Goal: Contribute content: Contribute content

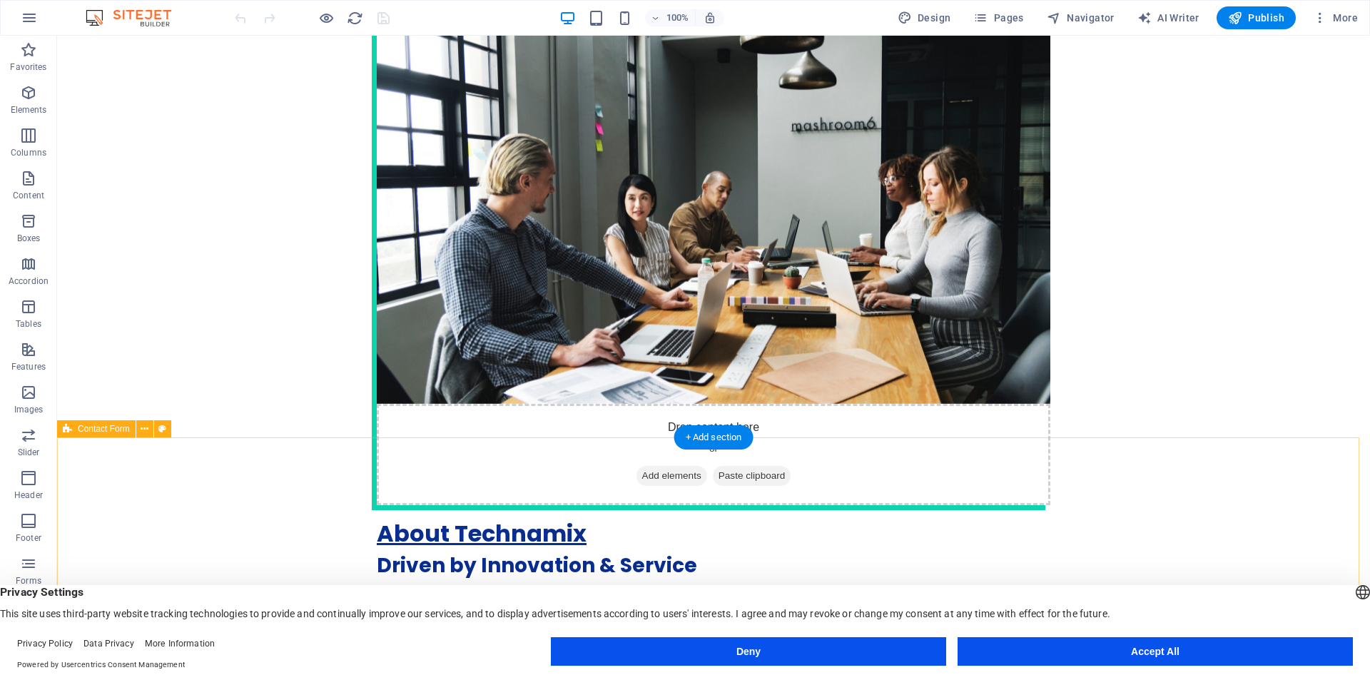
scroll to position [3463, 0]
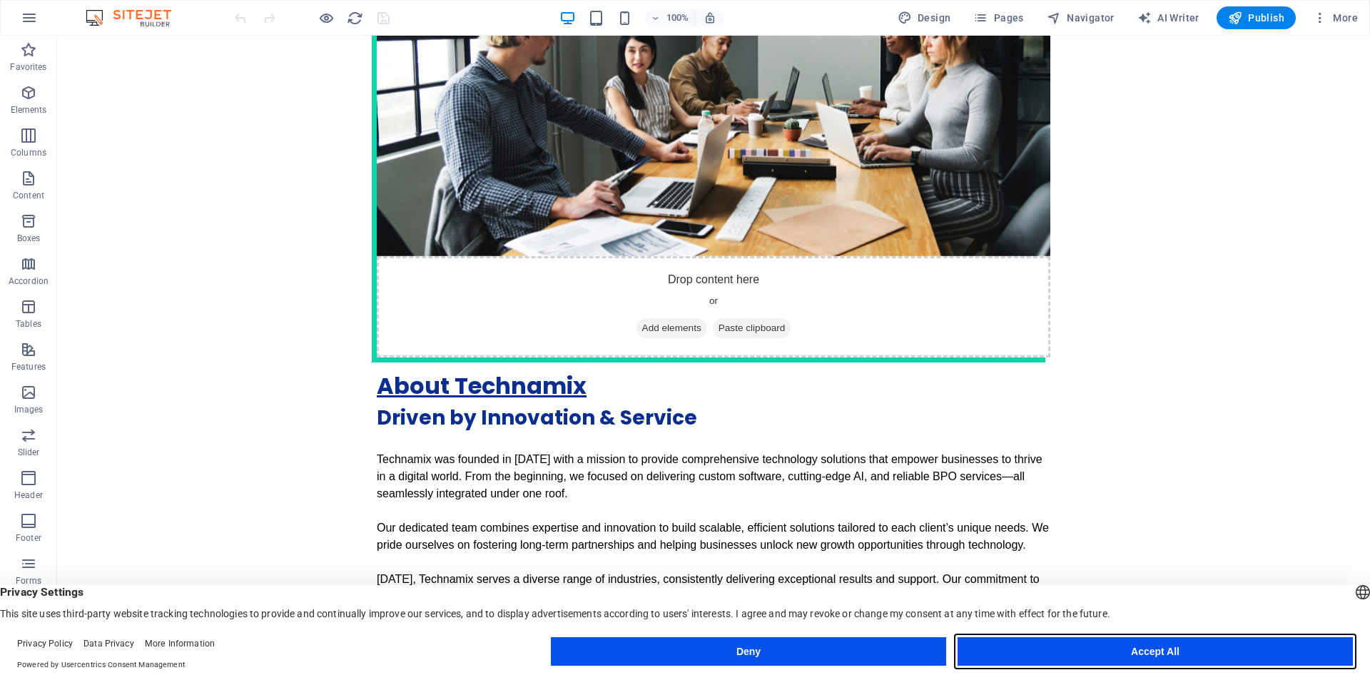
click at [1079, 651] on button "Accept All" at bounding box center [1155, 651] width 395 height 29
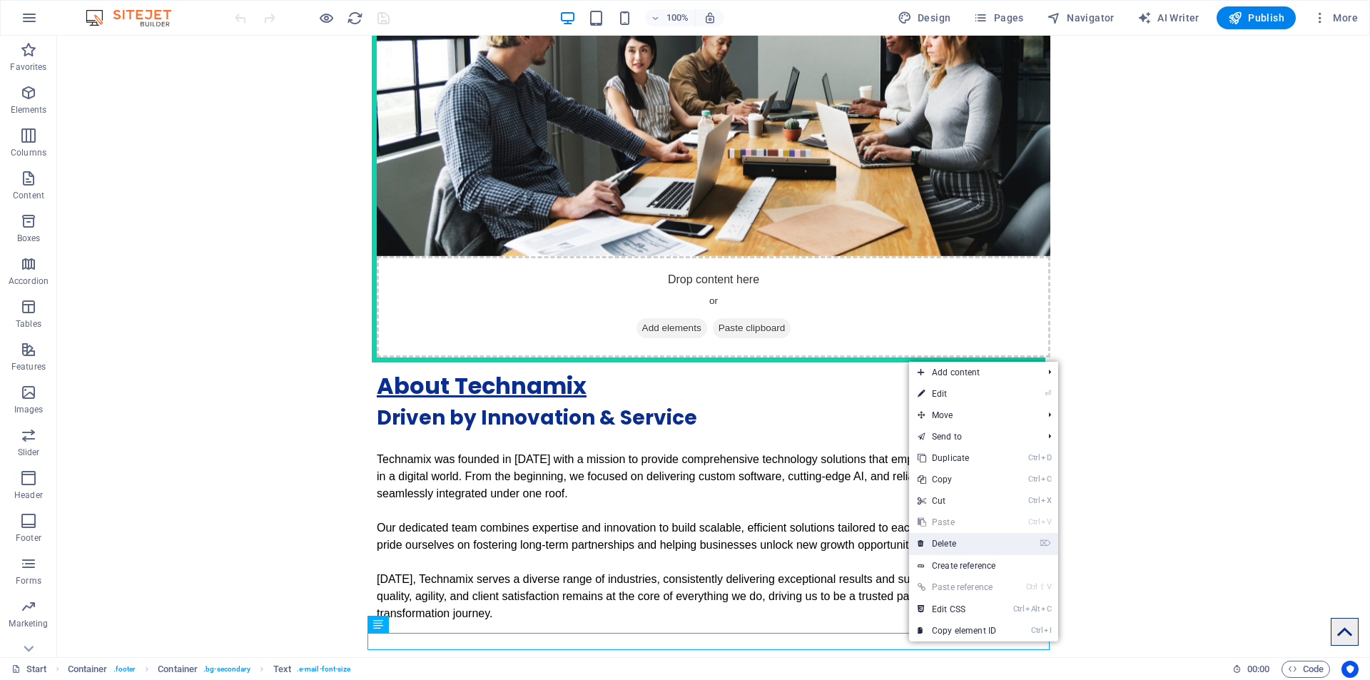
click at [960, 546] on link "⌦ Delete" at bounding box center [957, 543] width 96 height 21
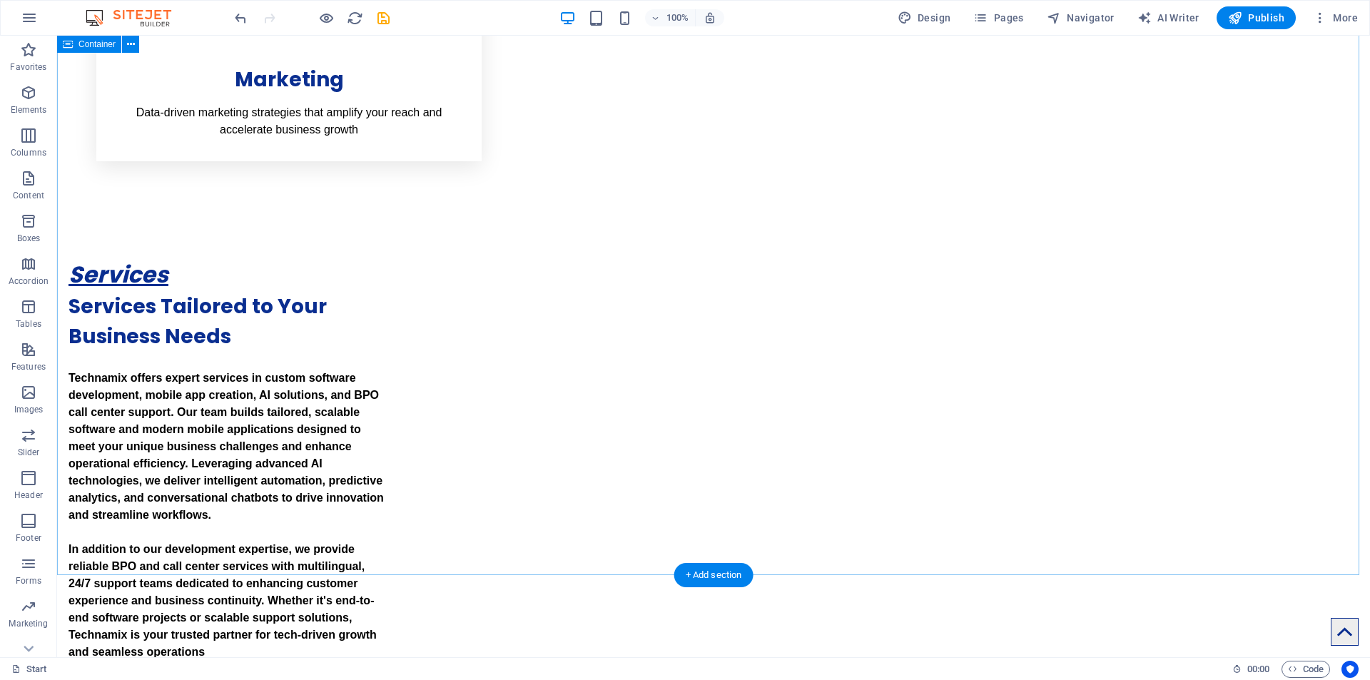
scroll to position [2120, 0]
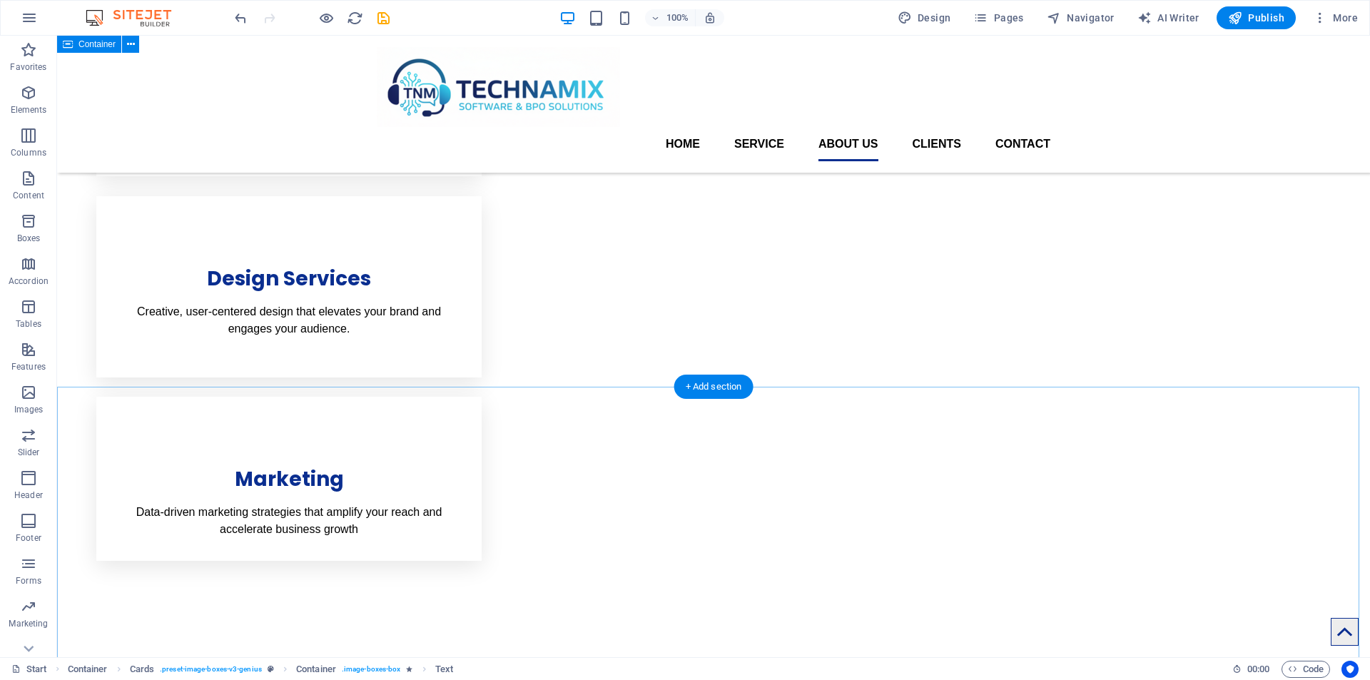
scroll to position [1264, 0]
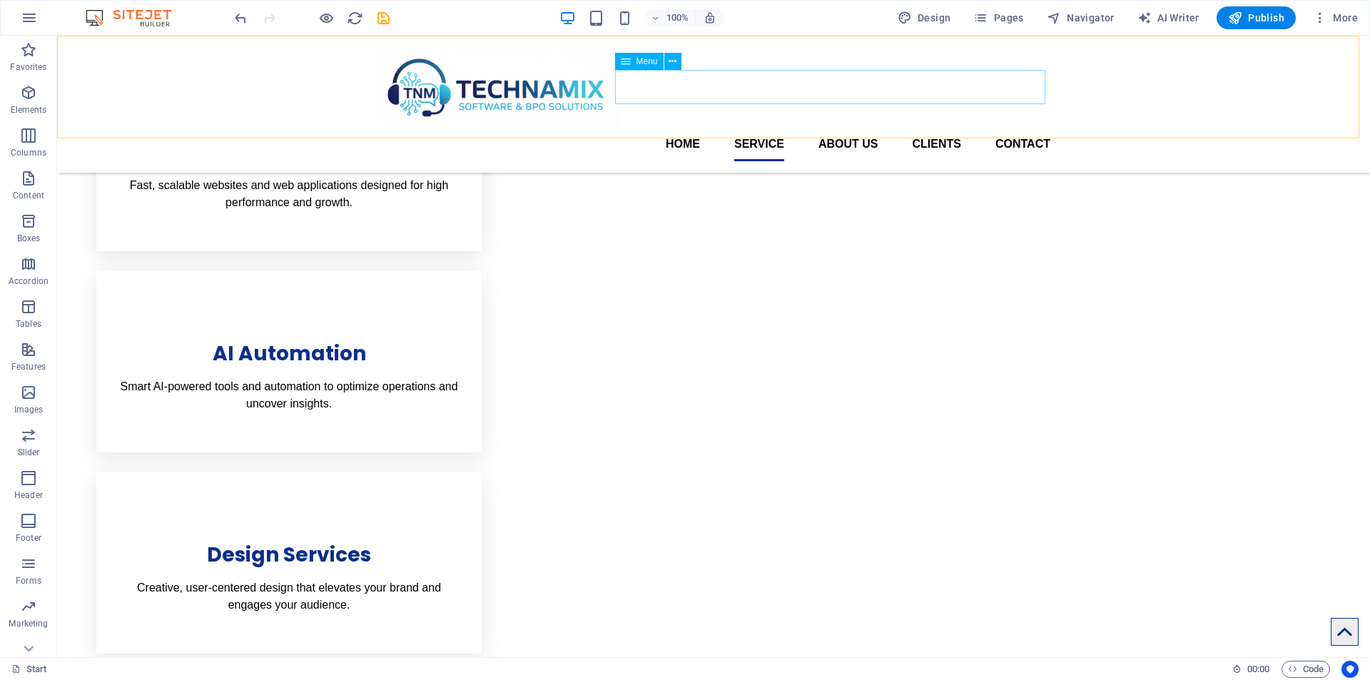
click at [828, 127] on nav "Home Service About us Clients Contact" at bounding box center [714, 144] width 674 height 34
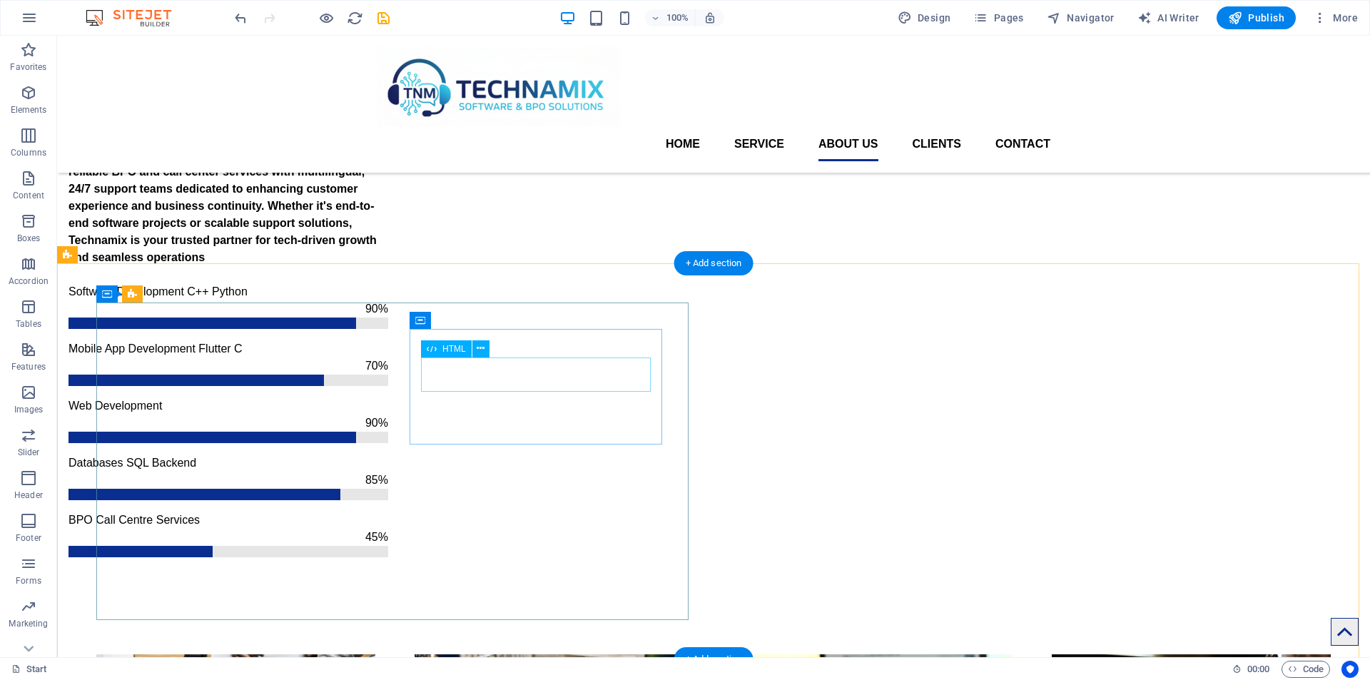
scroll to position [1906, 0]
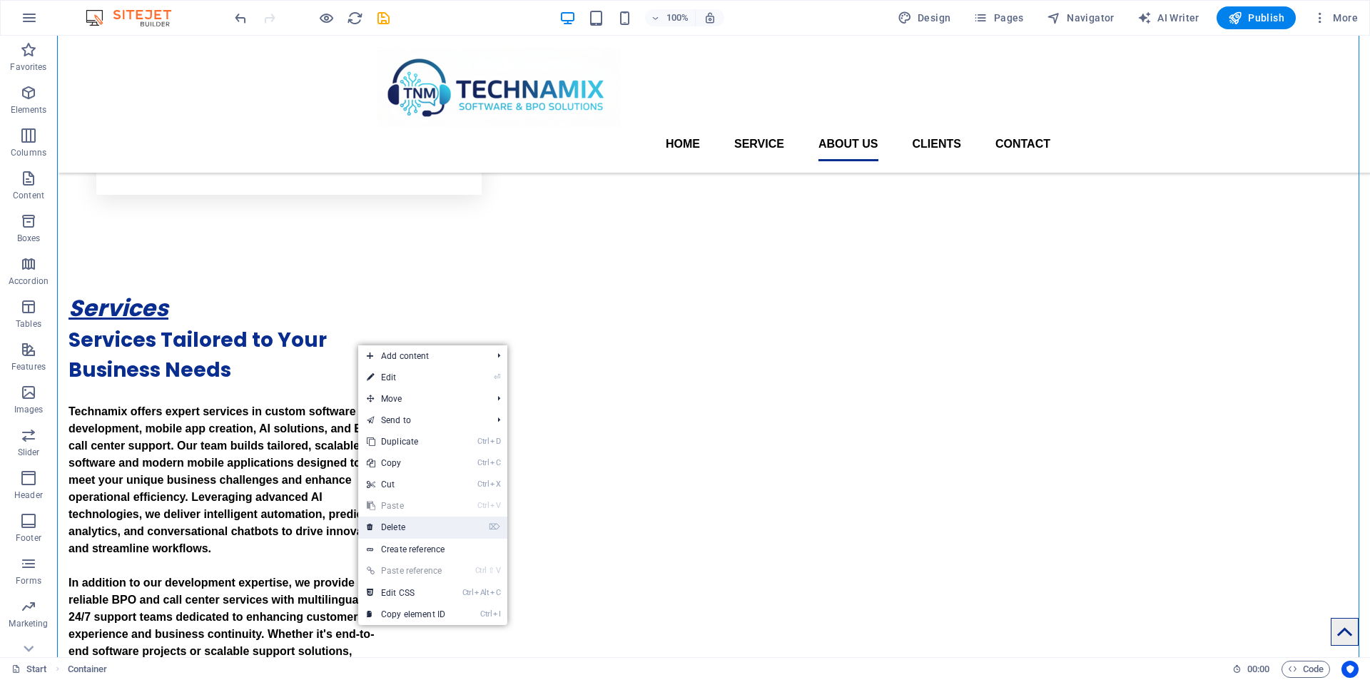
click at [396, 522] on link "⌦ Delete" at bounding box center [406, 527] width 96 height 21
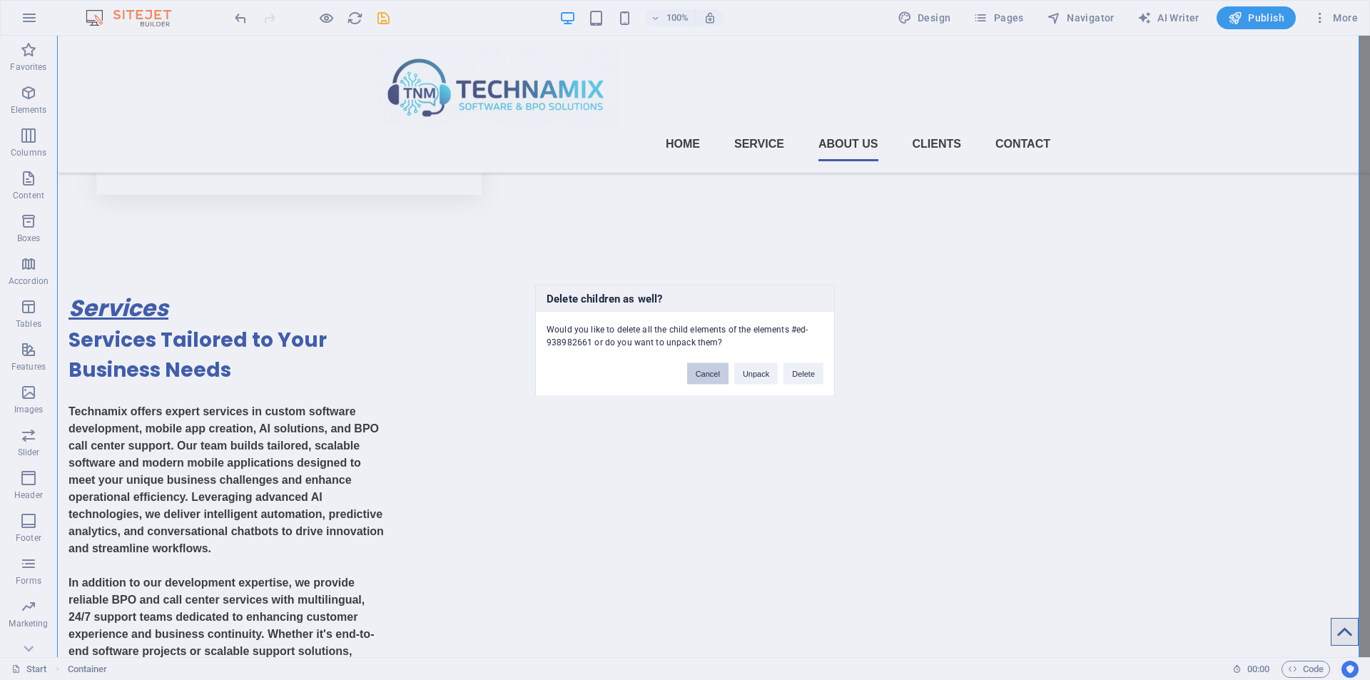
click at [716, 375] on button "Cancel" at bounding box center [707, 372] width 41 height 21
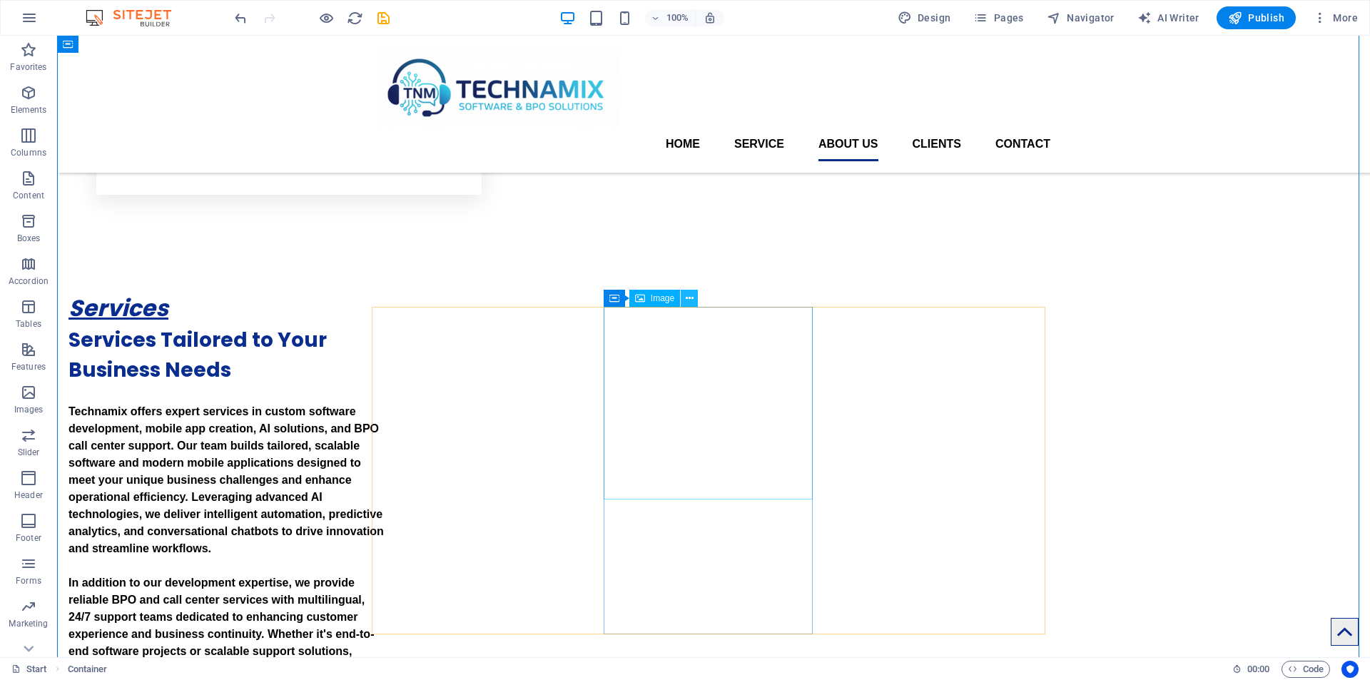
click at [689, 300] on icon at bounding box center [690, 298] width 8 height 15
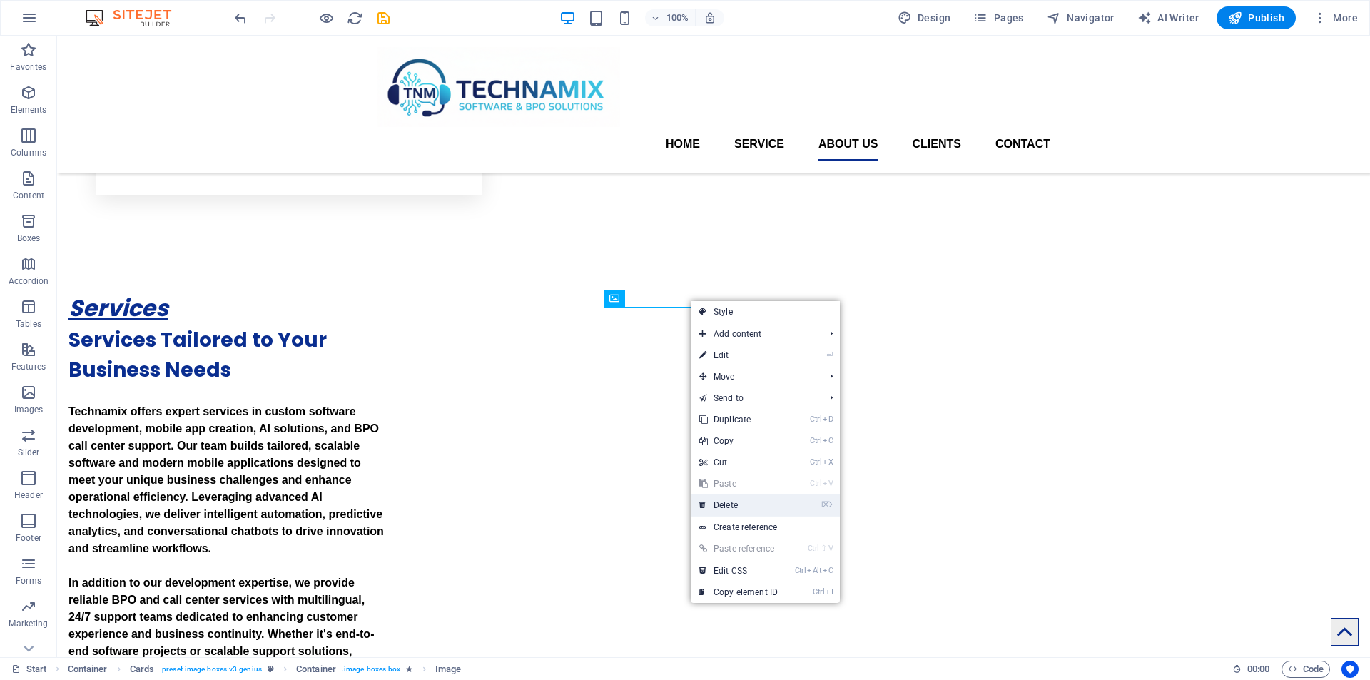
click at [729, 504] on link "⌦ Delete" at bounding box center [739, 505] width 96 height 21
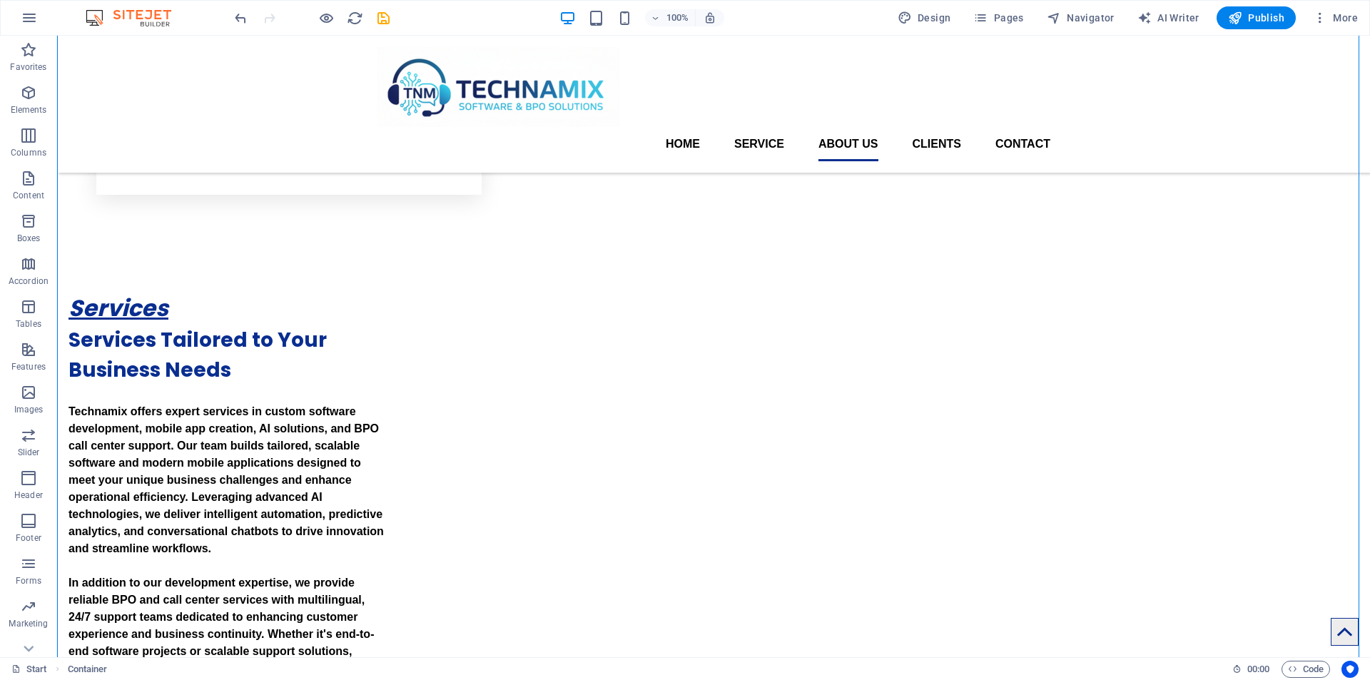
drag, startPoint x: 1125, startPoint y: 417, endPoint x: 701, endPoint y: 420, distance: 423.9
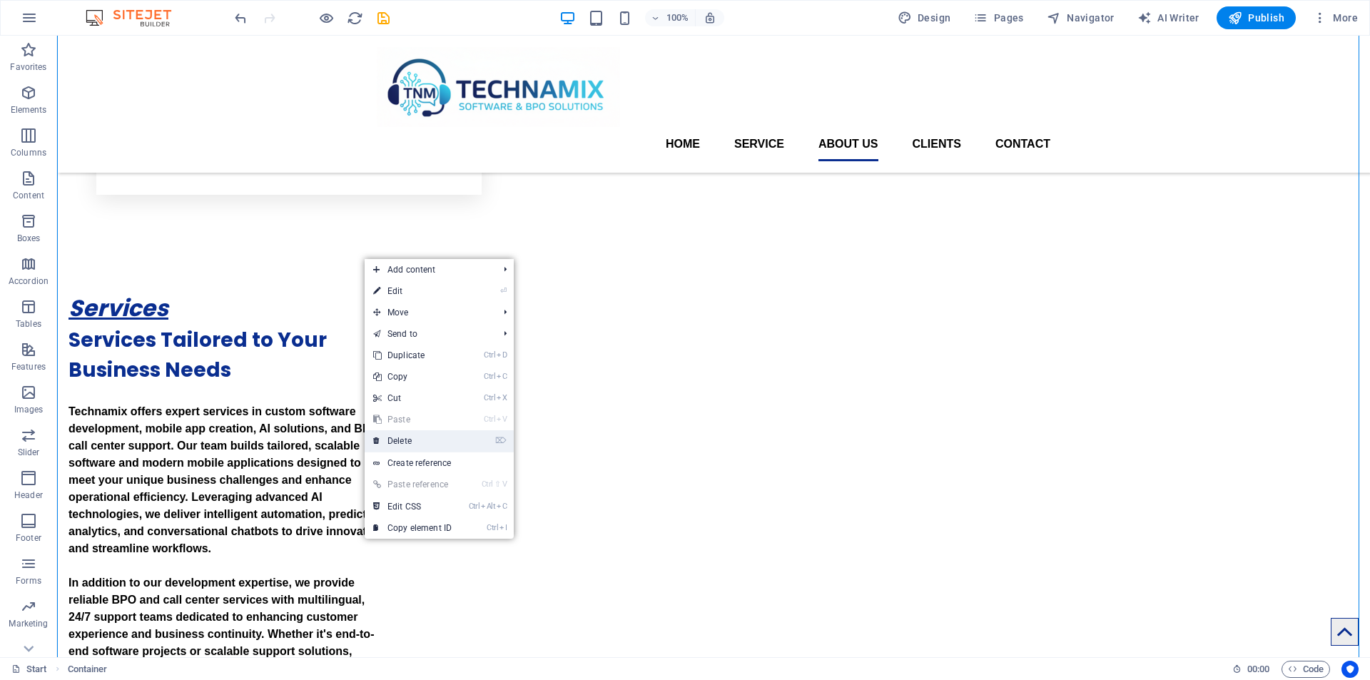
click at [417, 438] on link "⌦ Delete" at bounding box center [413, 440] width 96 height 21
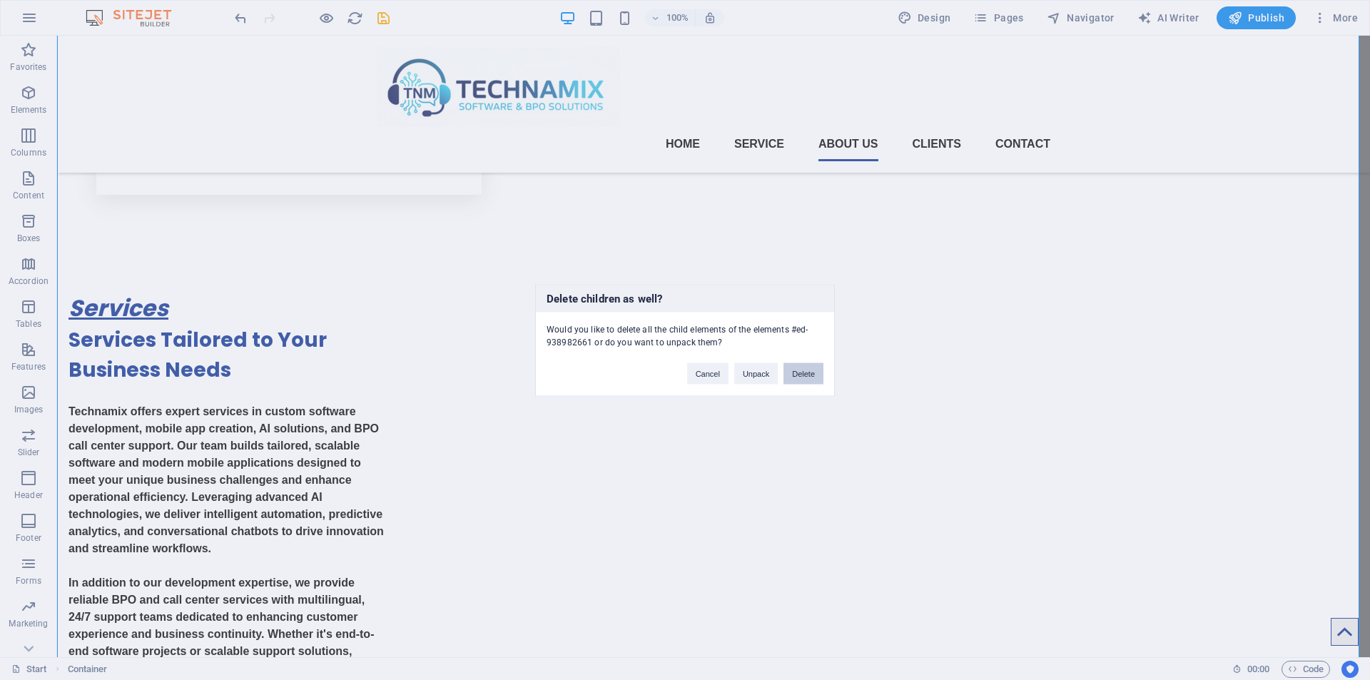
click at [800, 370] on button "Delete" at bounding box center [803, 372] width 40 height 21
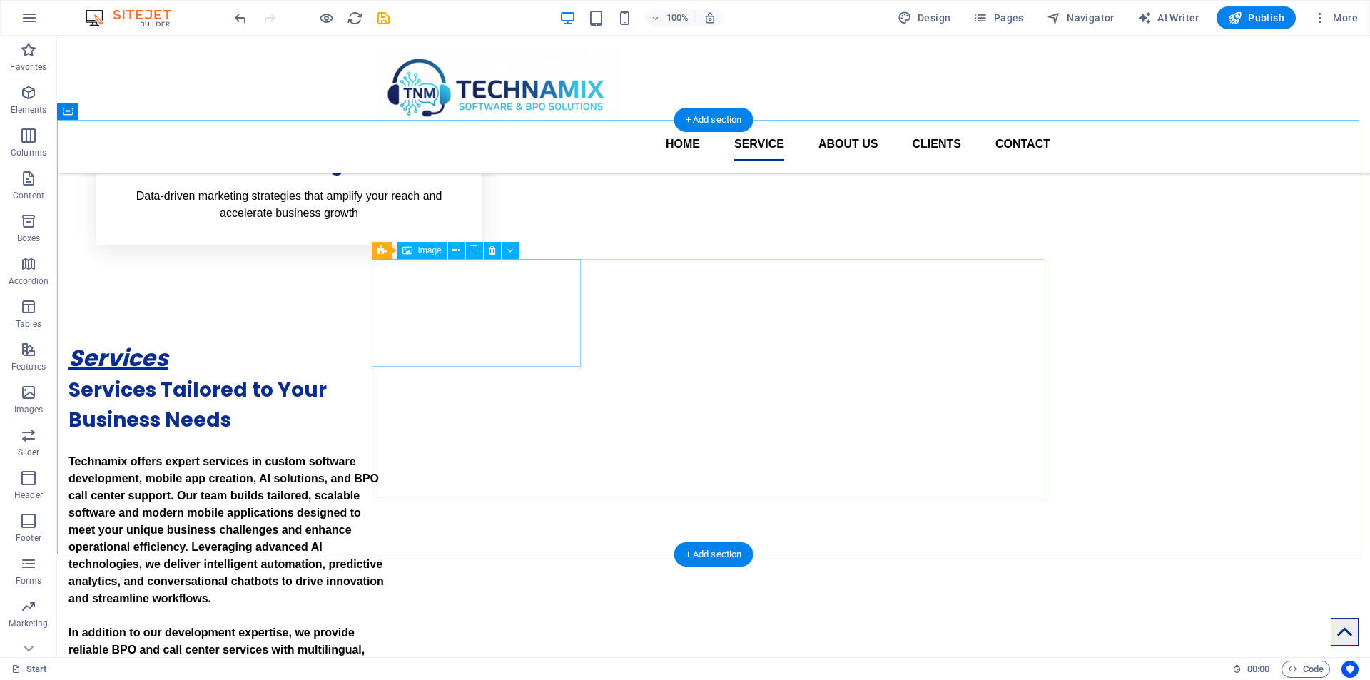
scroll to position [1855, 0]
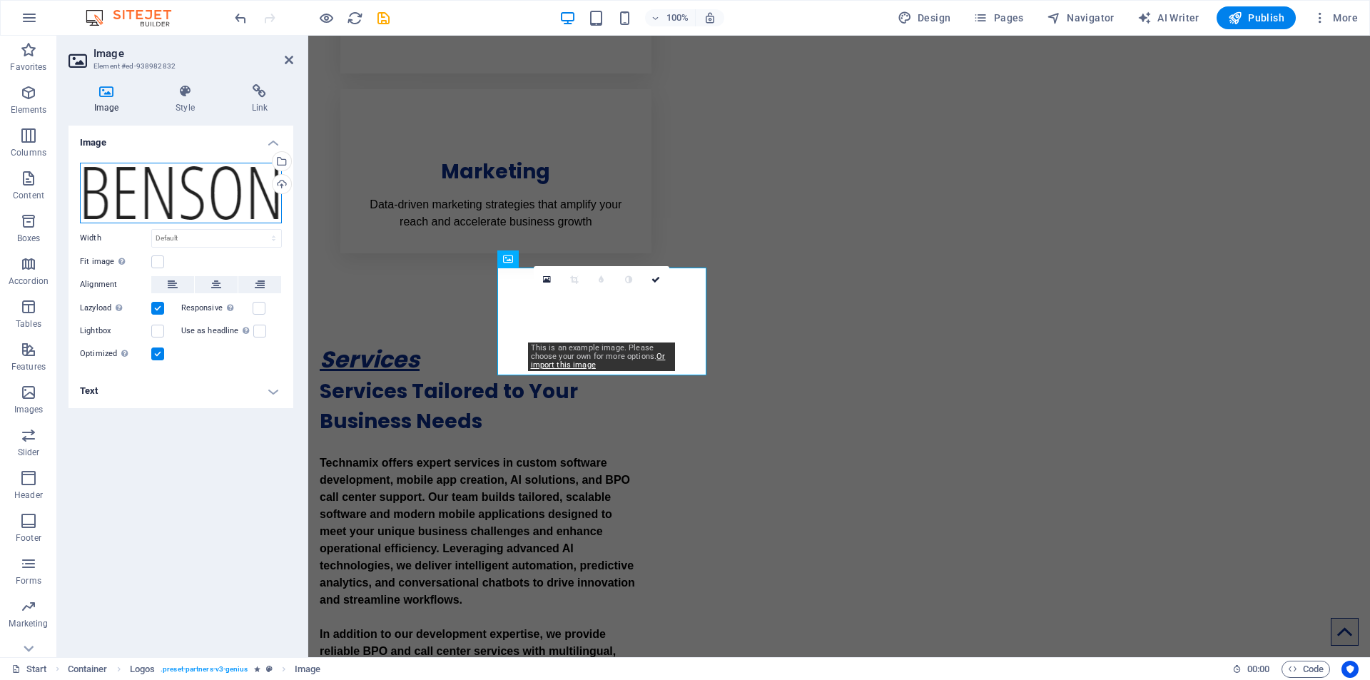
drag, startPoint x: 225, startPoint y: 184, endPoint x: 170, endPoint y: 212, distance: 61.6
click at [170, 212] on div "Drag files here, click to choose files or select files from Files or our free s…" at bounding box center [181, 193] width 202 height 61
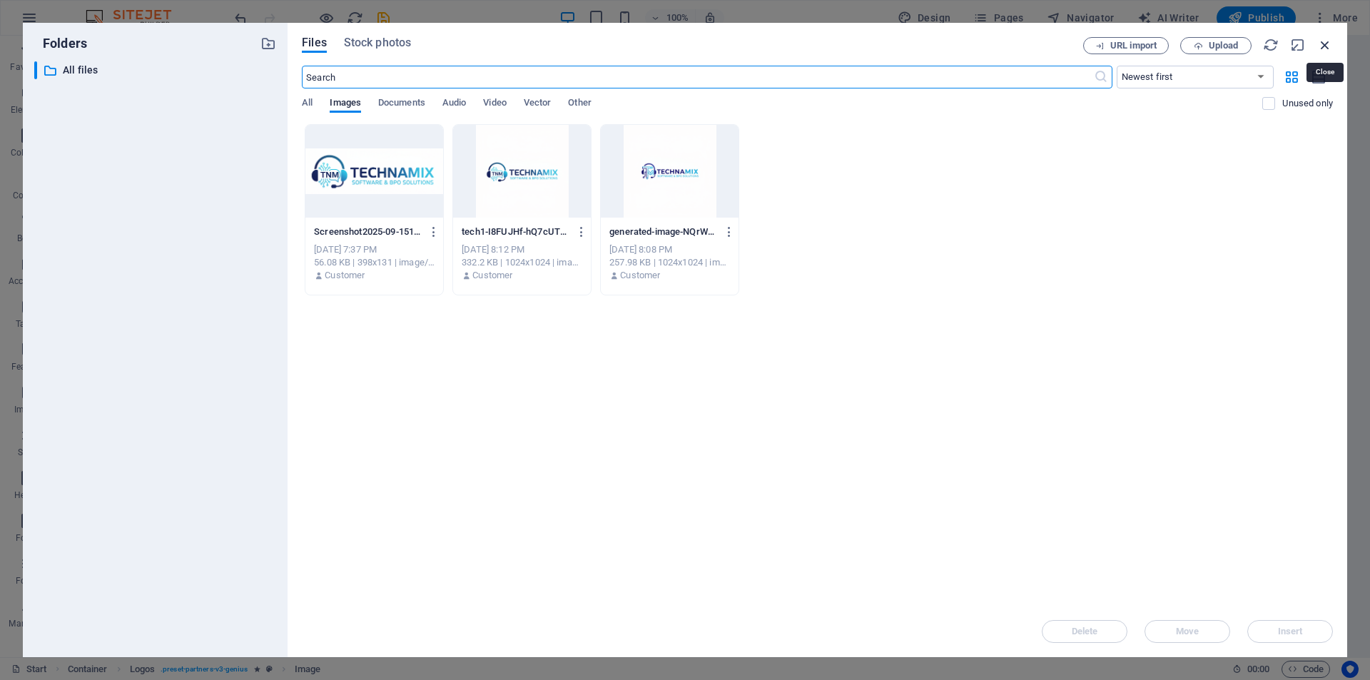
click at [1322, 41] on icon "button" at bounding box center [1325, 45] width 16 height 16
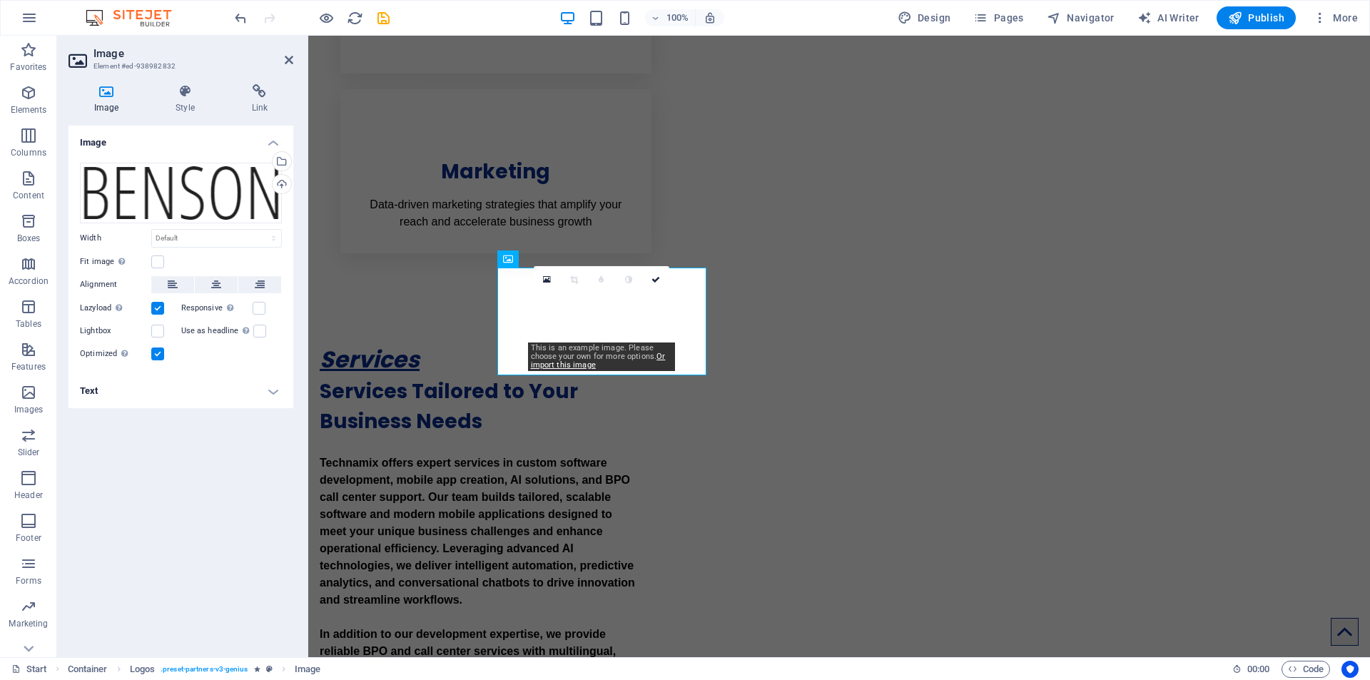
click at [283, 385] on h4 "Text" at bounding box center [181, 391] width 225 height 34
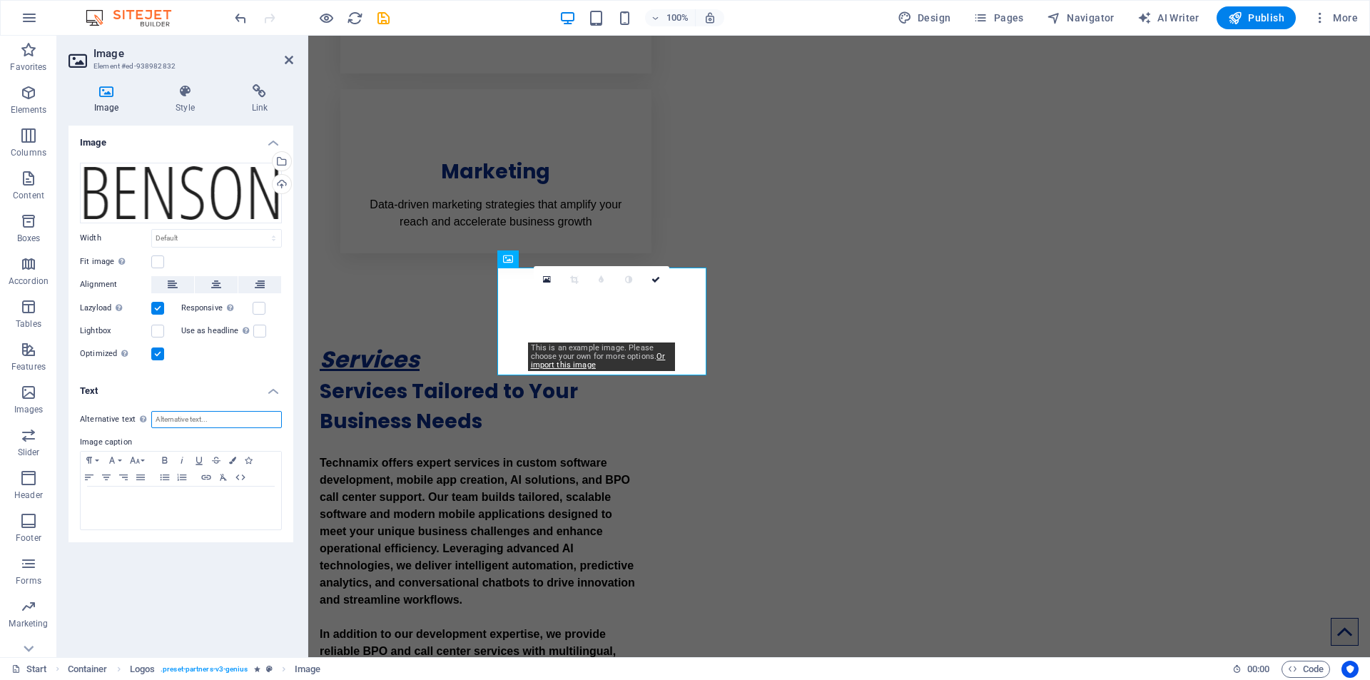
click at [215, 426] on input "Alternative text The alternative text is used by devices that cannot display im…" at bounding box center [216, 419] width 131 height 17
type input "ds"
click at [168, 510] on div at bounding box center [181, 508] width 201 height 43
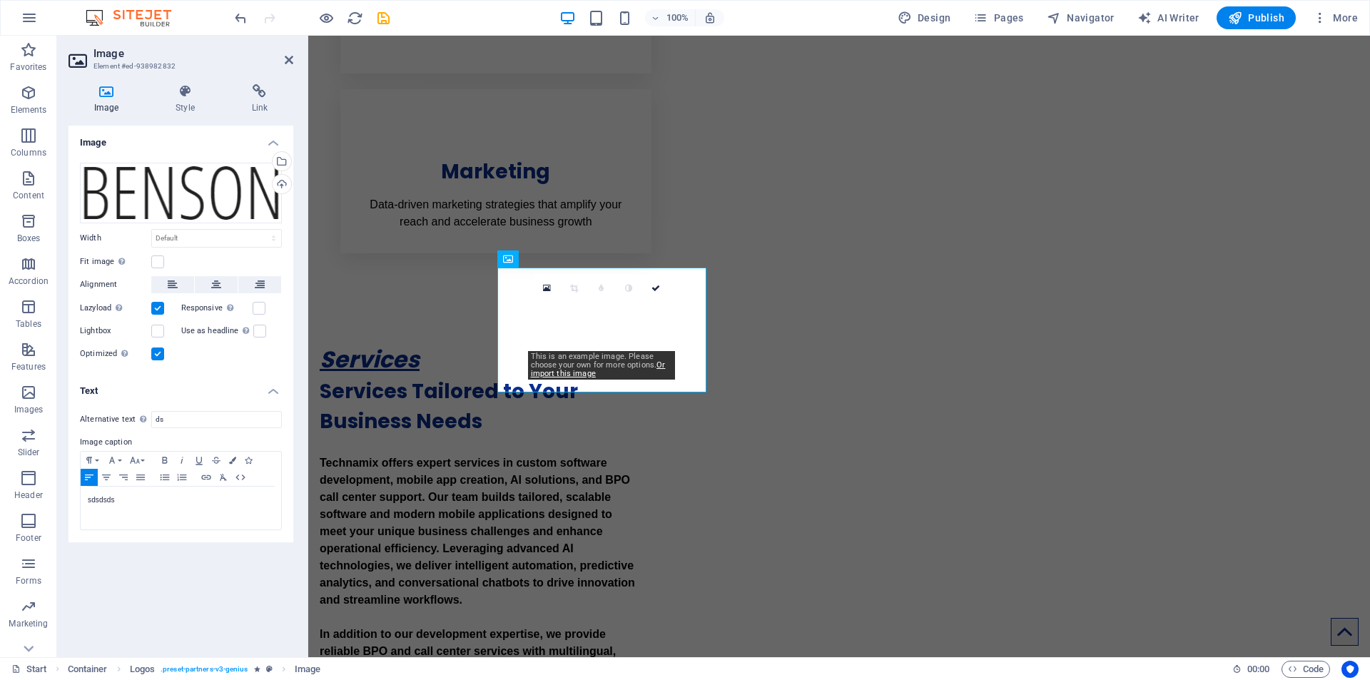
click at [172, 538] on div "Alternative text The alternative text is used by devices that cannot display im…" at bounding box center [181, 471] width 225 height 143
click at [212, 199] on div "Drag files here, click to choose files or select files from Files or our free s…" at bounding box center [181, 193] width 202 height 61
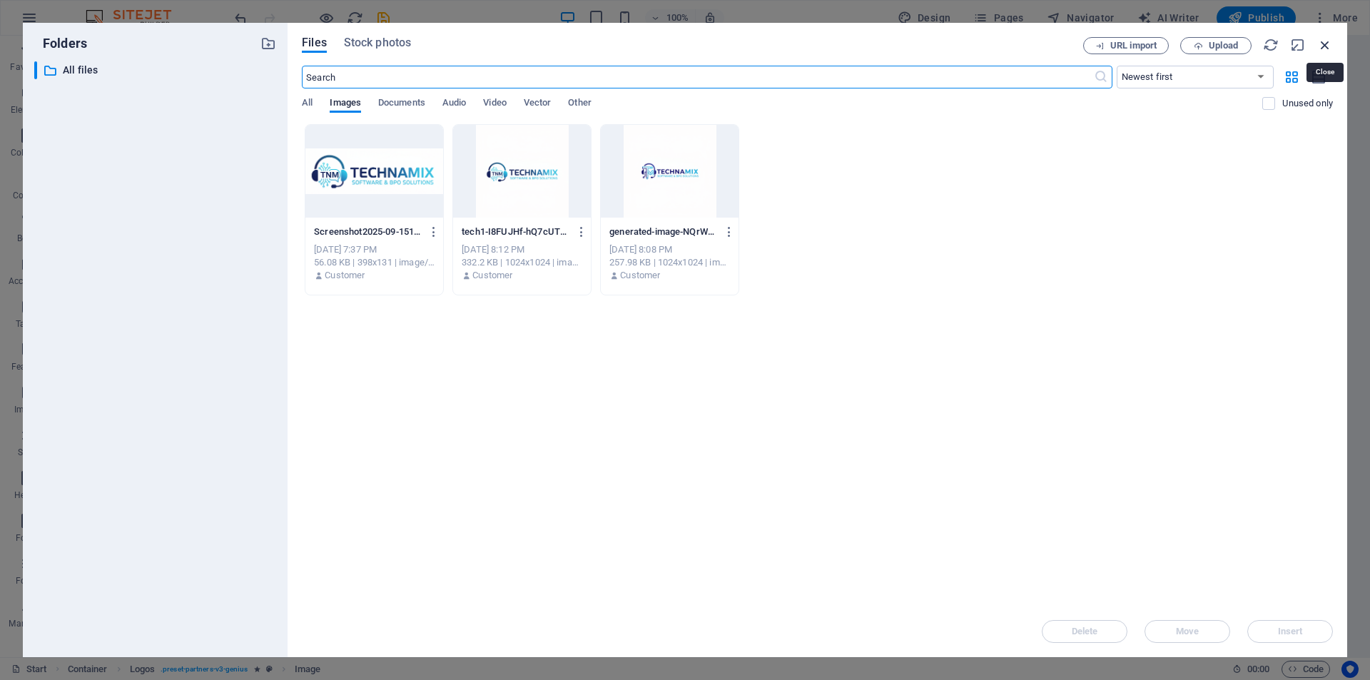
click at [1325, 48] on icon "button" at bounding box center [1325, 45] width 16 height 16
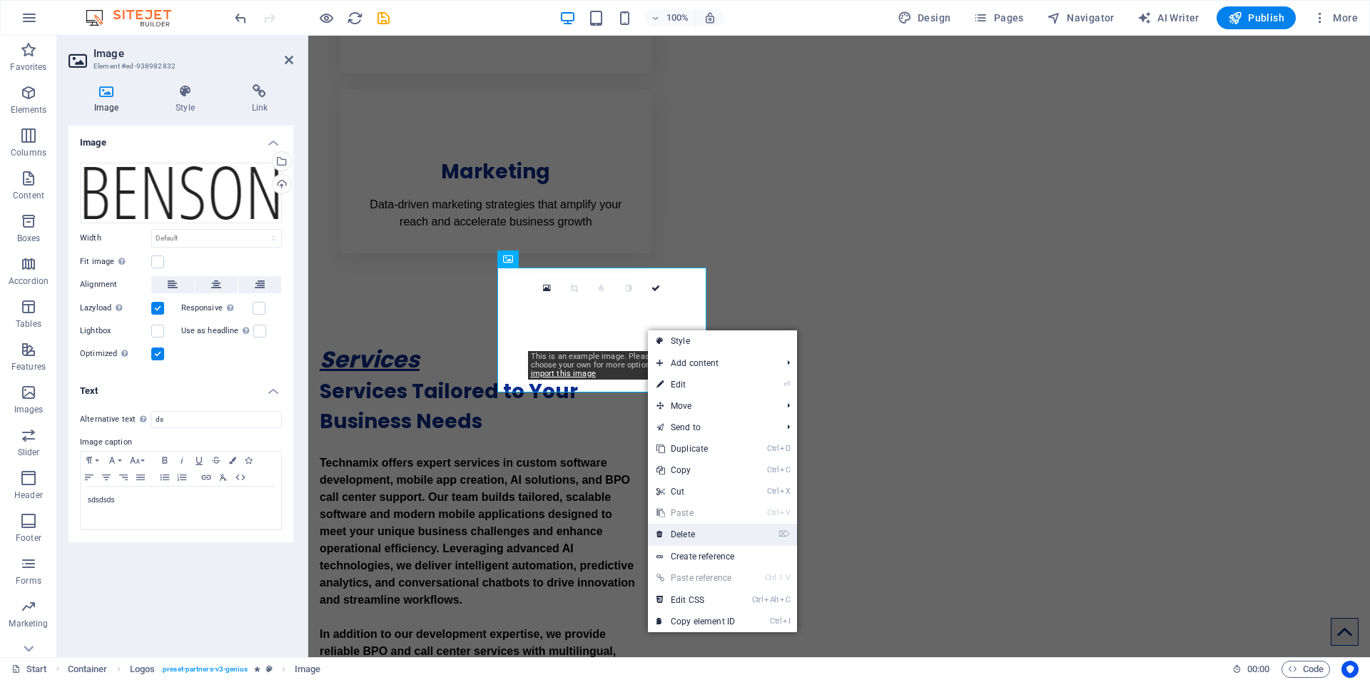
click at [706, 537] on link "⌦ Delete" at bounding box center [696, 534] width 96 height 21
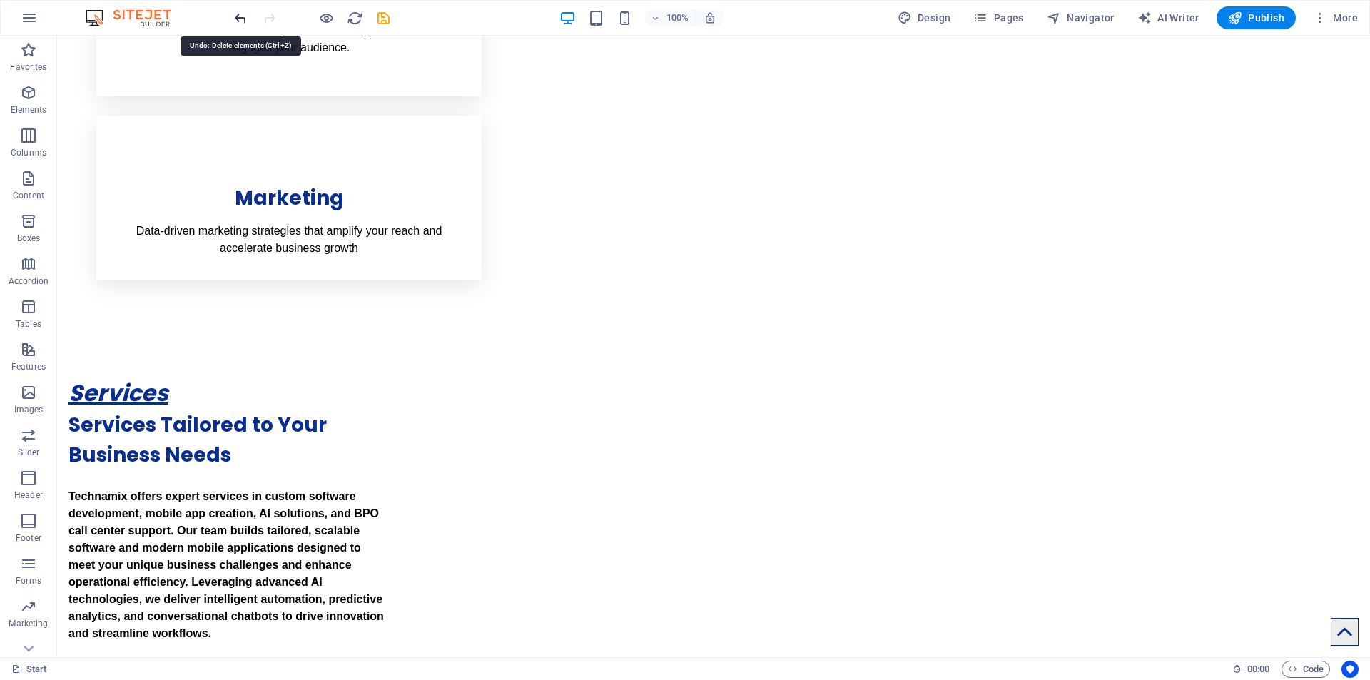
click at [239, 25] on icon "undo" at bounding box center [241, 18] width 16 height 16
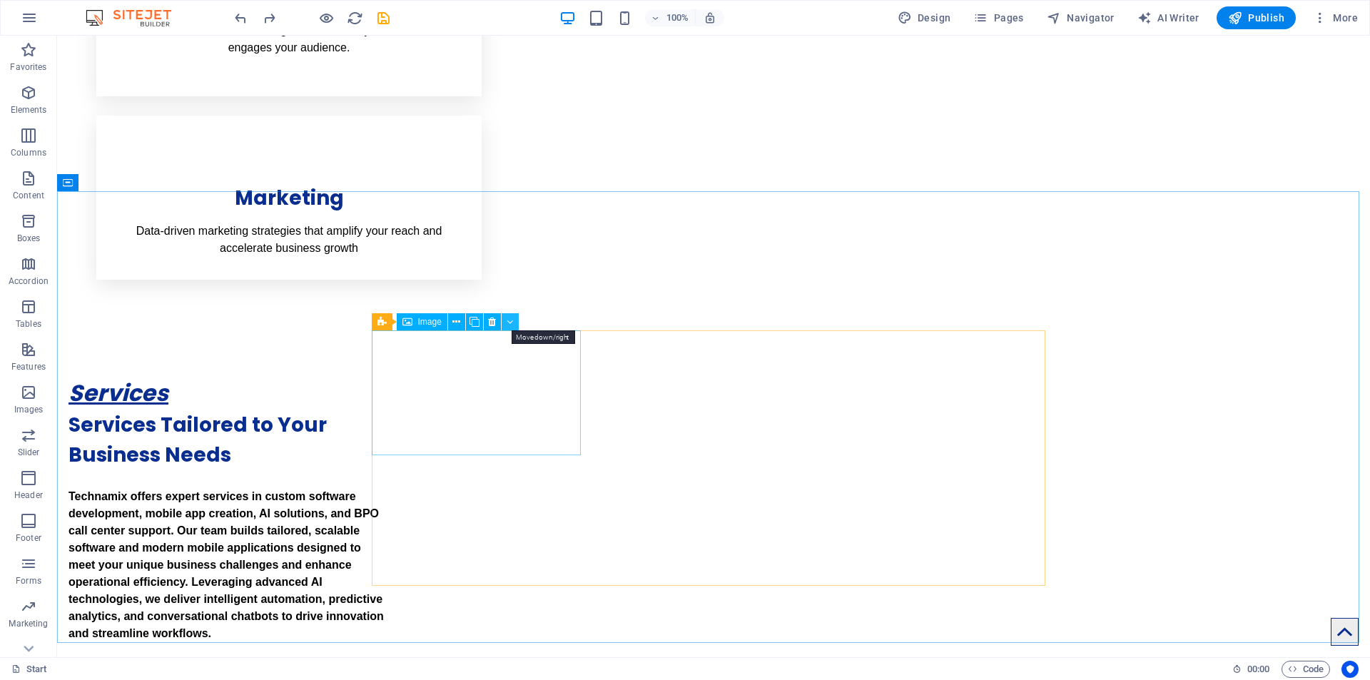
click at [504, 322] on button at bounding box center [510, 321] width 17 height 17
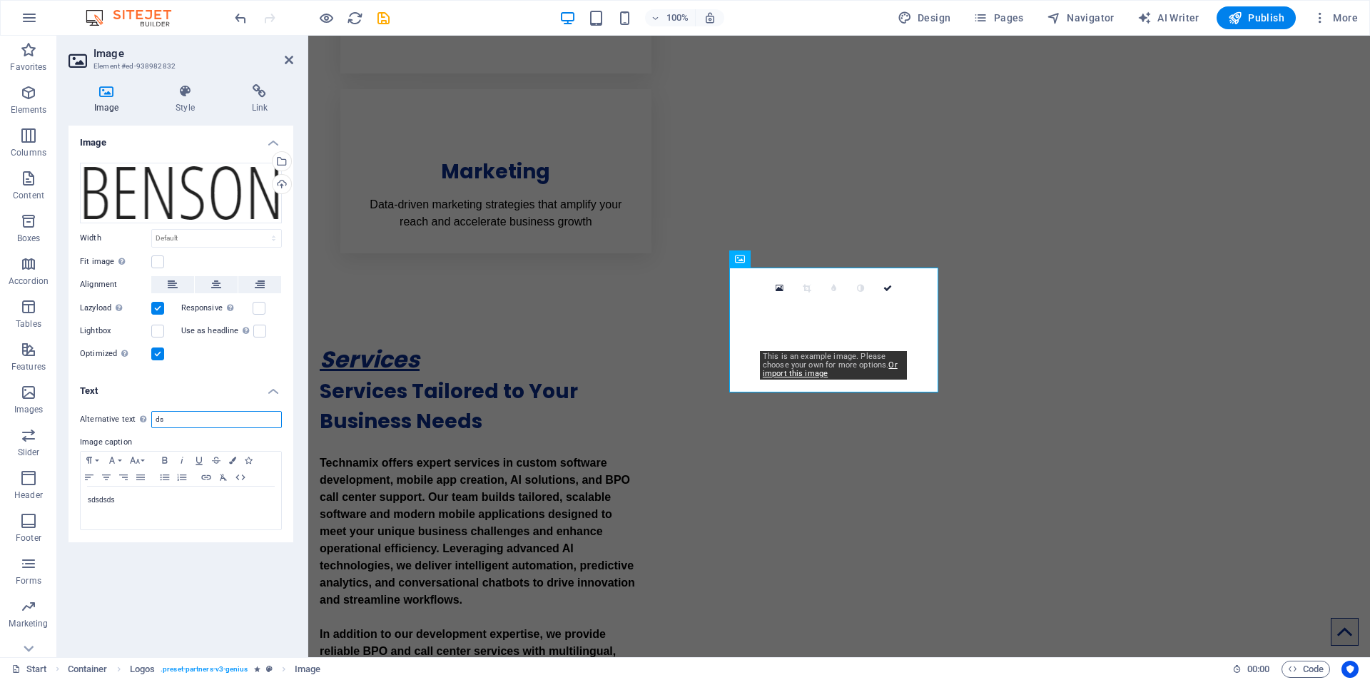
click at [196, 426] on input "ds" at bounding box center [216, 419] width 131 height 17
click at [136, 542] on div "Image Drag files here, click to choose files or select files from Files or our …" at bounding box center [181, 386] width 225 height 520
click at [139, 535] on div "Alternative text The alternative text is used by devices that cannot display im…" at bounding box center [181, 471] width 225 height 143
click at [143, 525] on div "sdsdsds" at bounding box center [181, 508] width 201 height 43
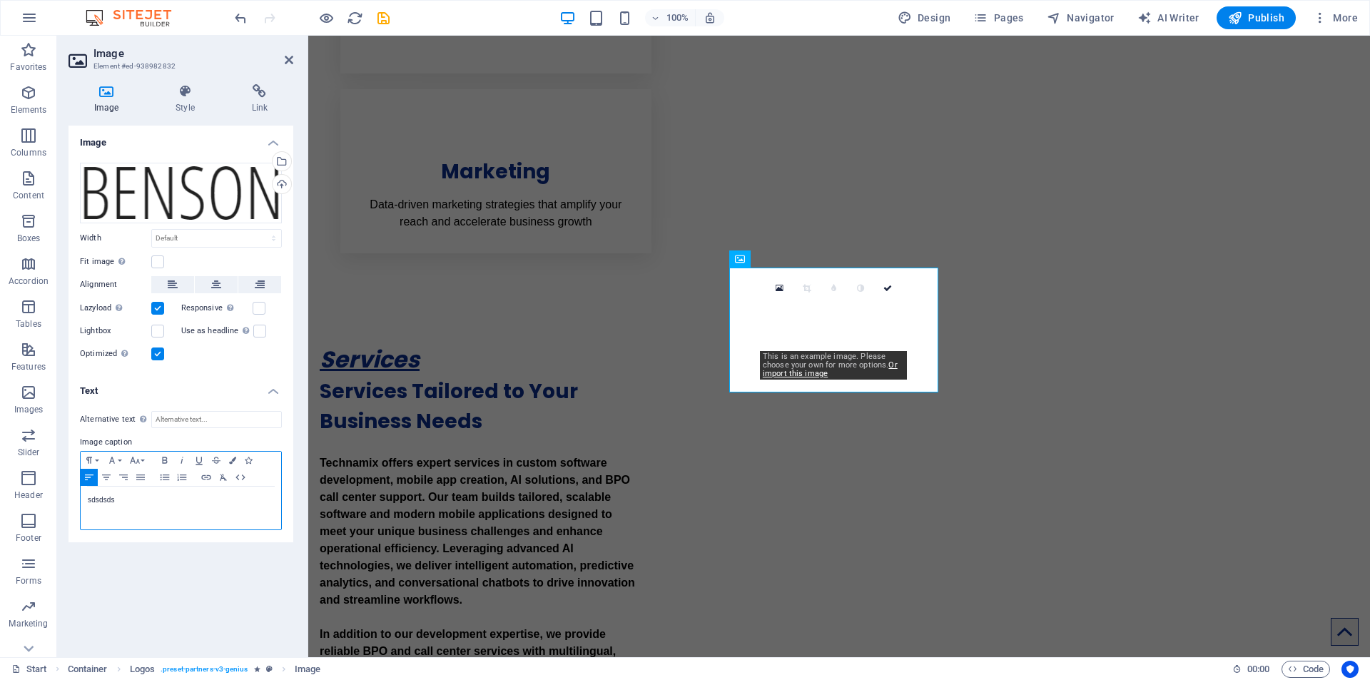
click at [143, 525] on div "sdsdsds" at bounding box center [181, 508] width 201 height 43
click at [143, 511] on div "sdsdsds" at bounding box center [181, 508] width 201 height 43
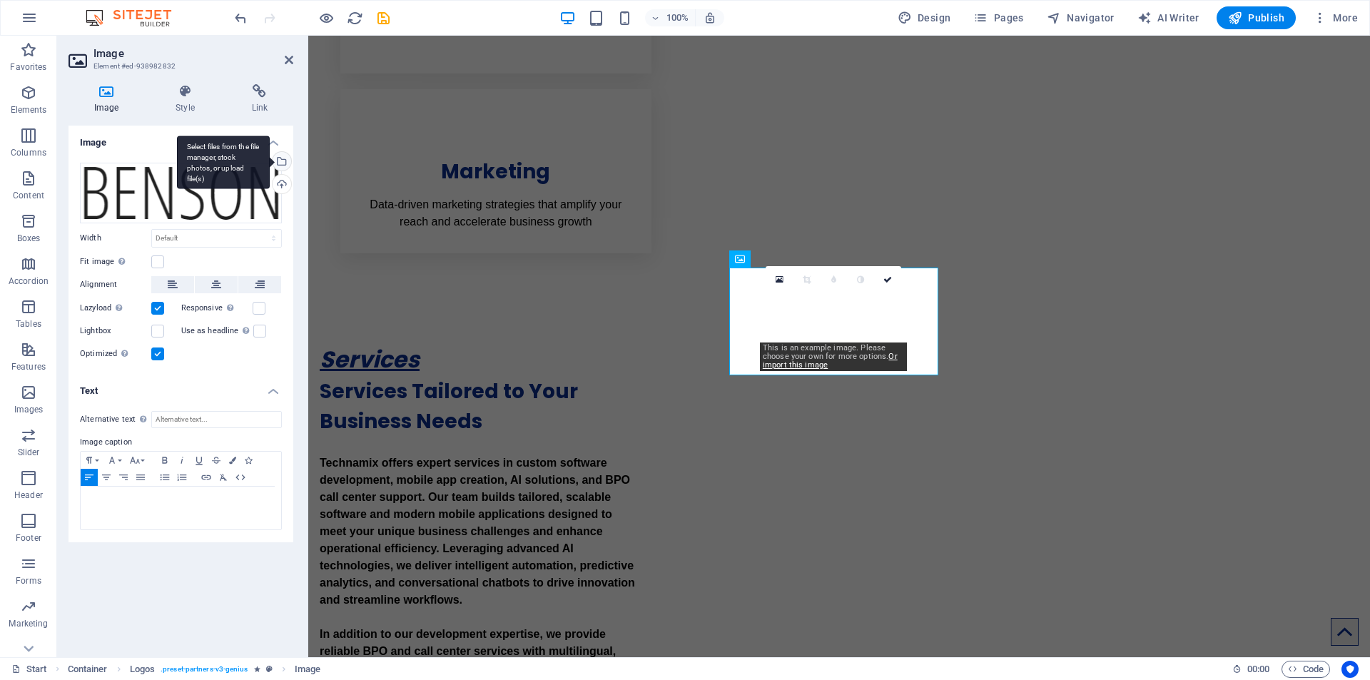
click at [288, 157] on div "Select files from the file manager, stock photos, or upload file(s)" at bounding box center [280, 162] width 21 height 21
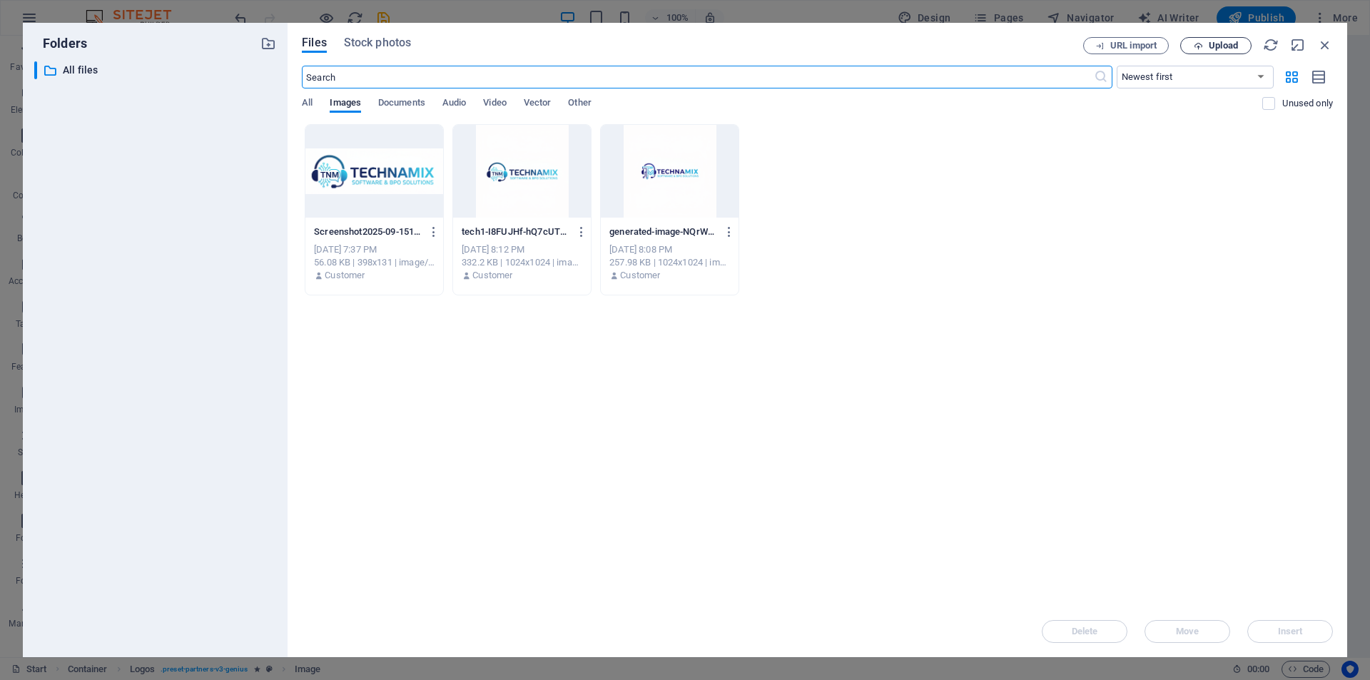
click at [1217, 46] on span "Upload" at bounding box center [1223, 45] width 29 height 9
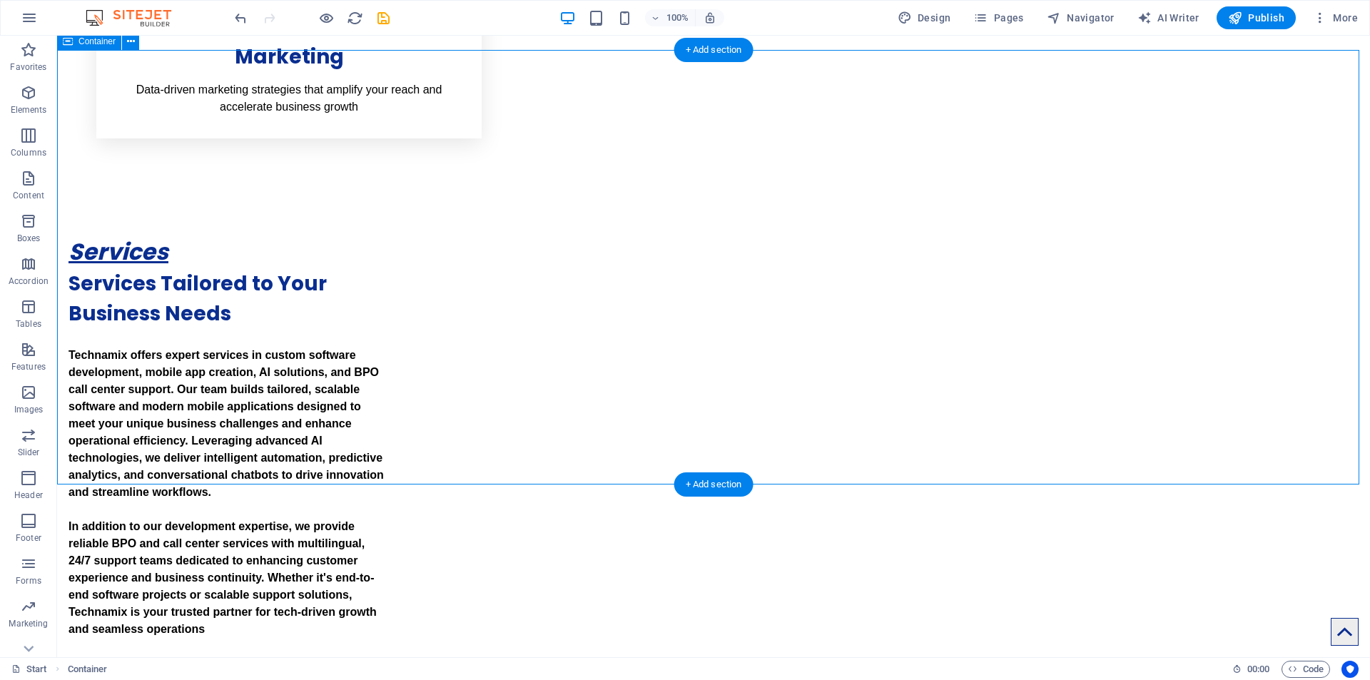
scroll to position [1998, 0]
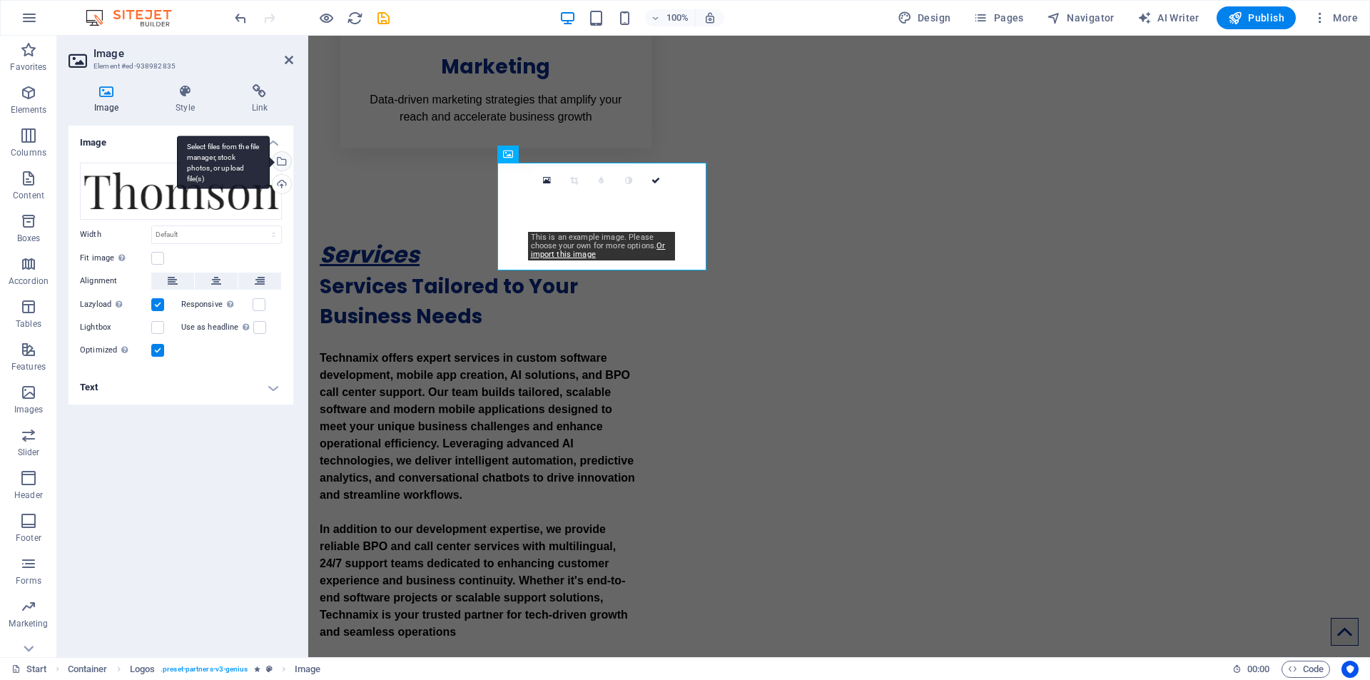
click at [270, 160] on div "Select files from the file manager, stock photos, or upload file(s)" at bounding box center [223, 163] width 93 height 54
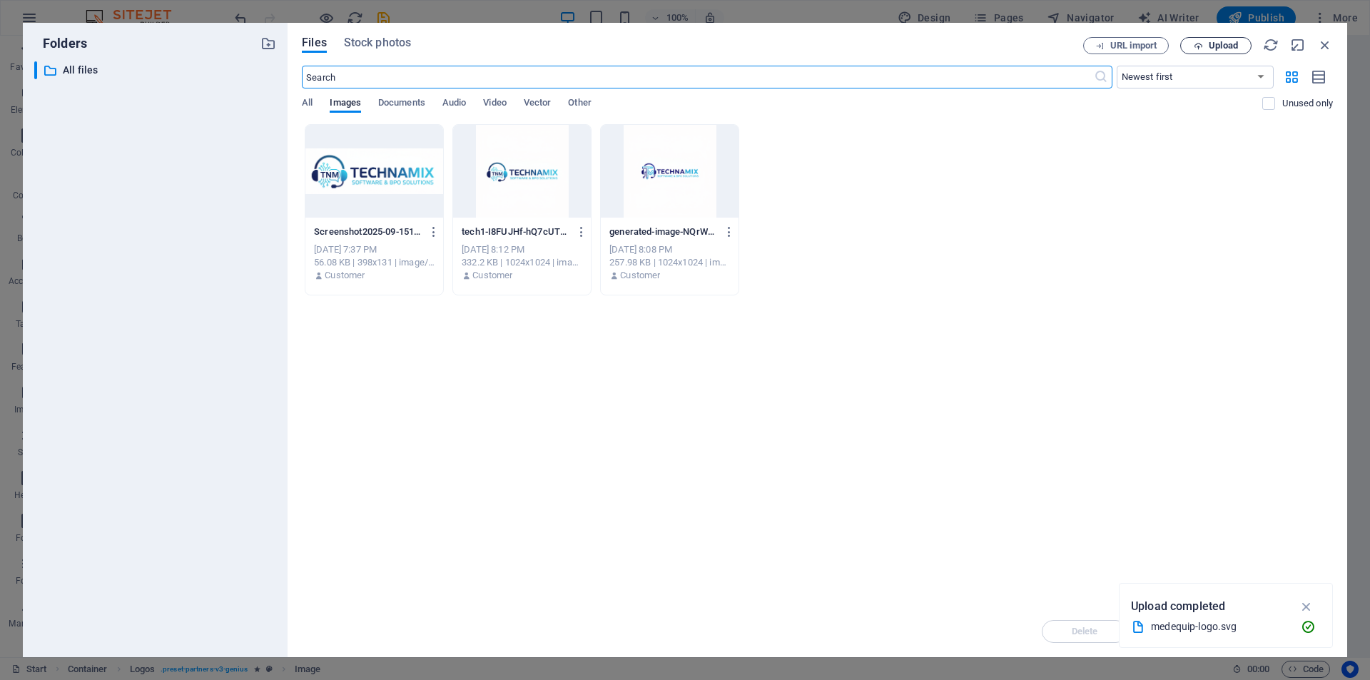
click at [1217, 39] on button "Upload" at bounding box center [1215, 45] width 71 height 17
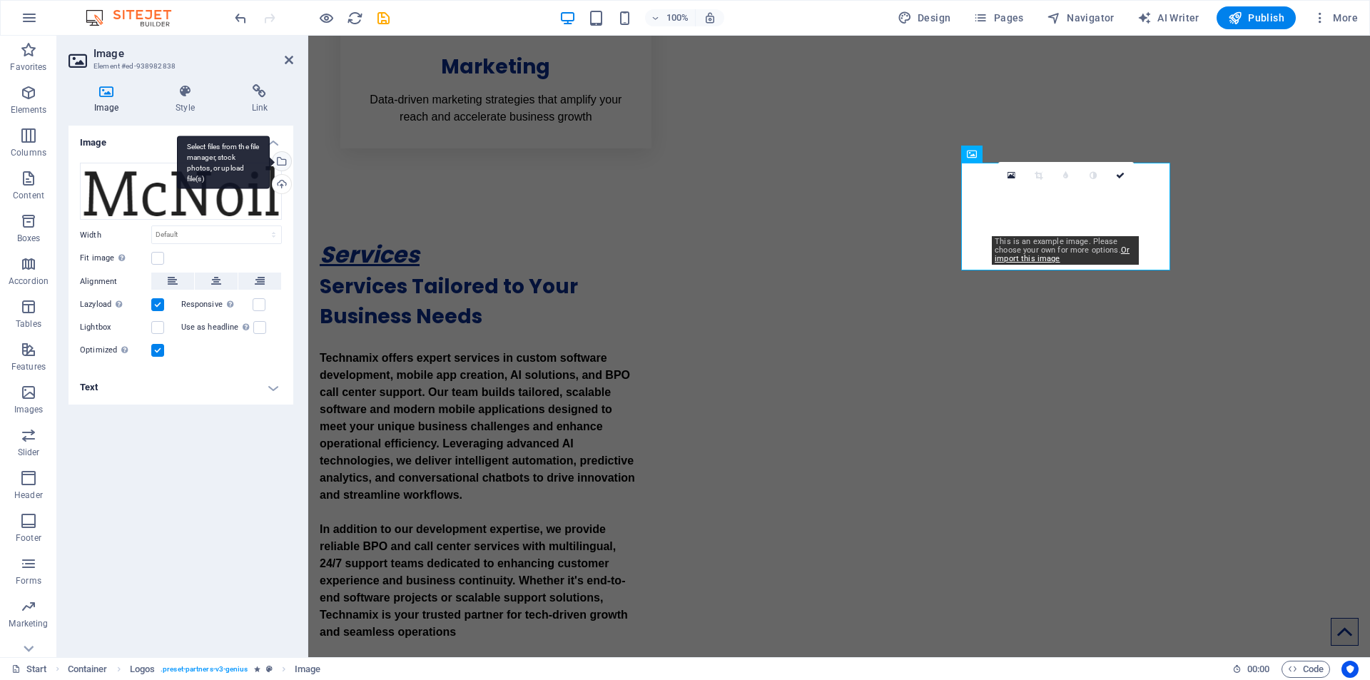
click at [283, 161] on div "Select files from the file manager, stock photos, or upload file(s)" at bounding box center [280, 162] width 21 height 21
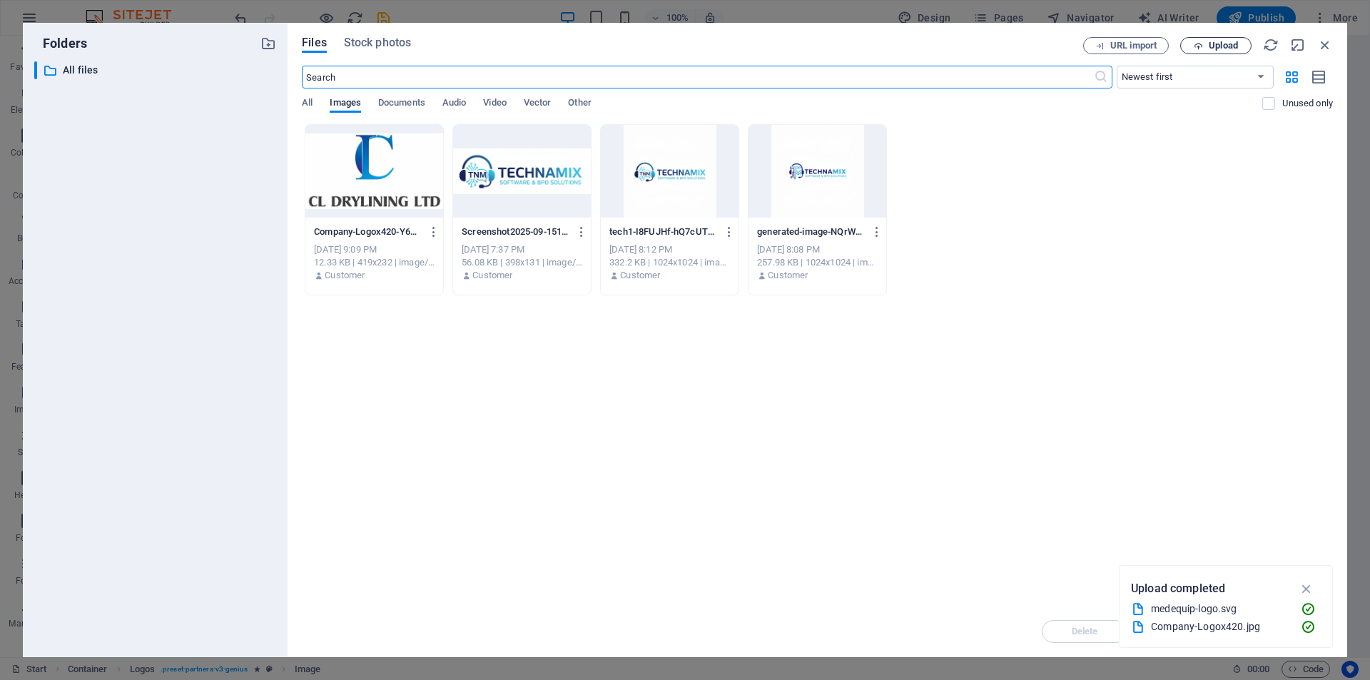
click at [1204, 50] on span "Upload" at bounding box center [1216, 45] width 59 height 9
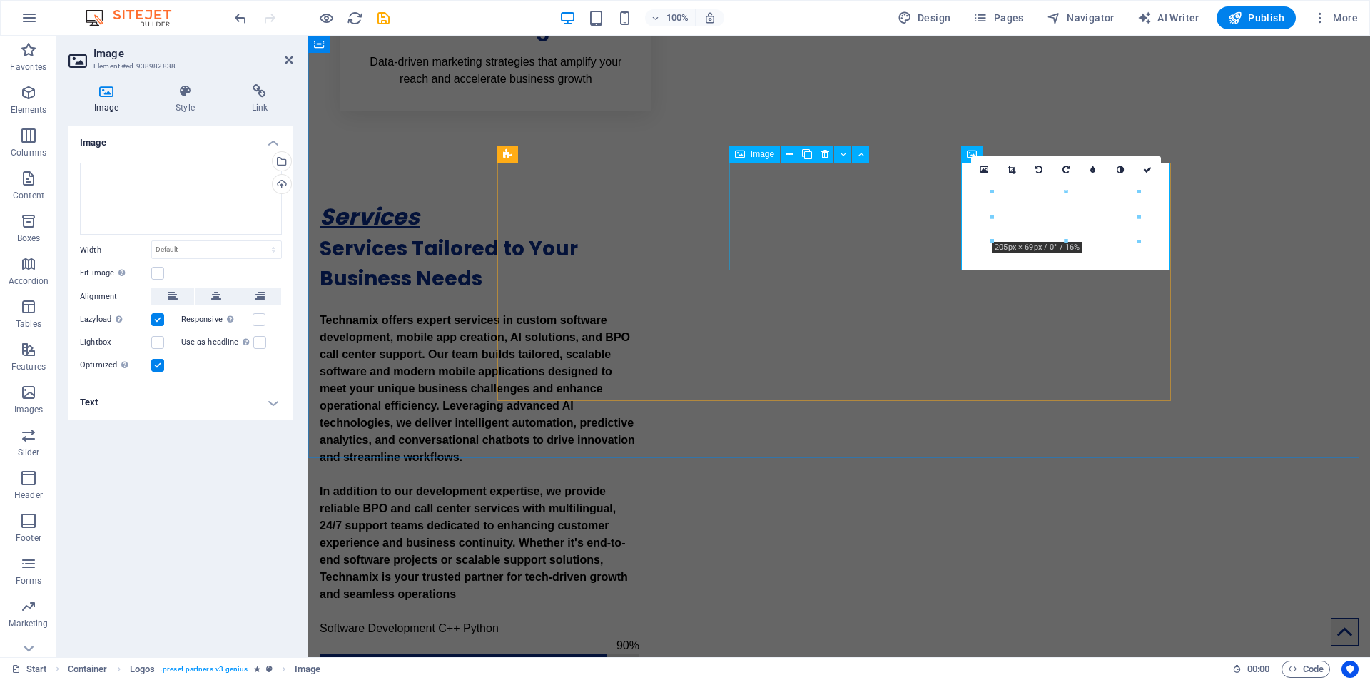
scroll to position [1960, 0]
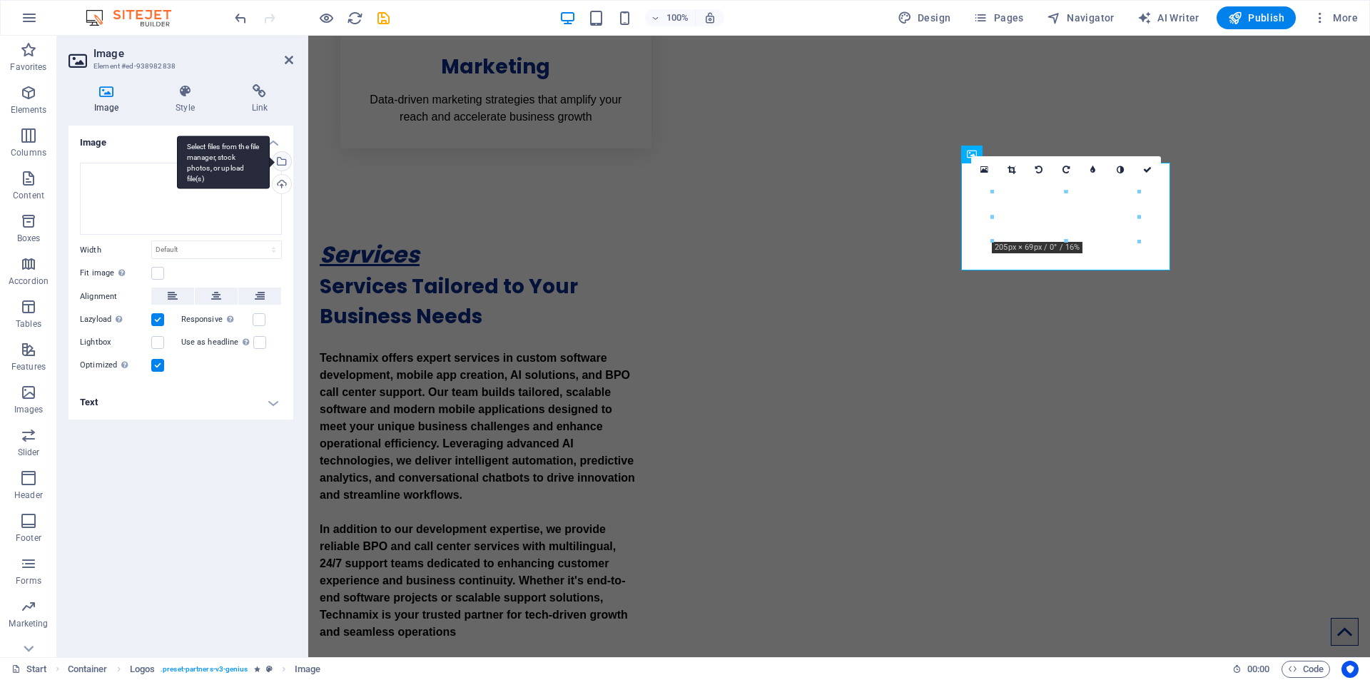
click at [283, 158] on div "Select files from the file manager, stock photos, or upload file(s)" at bounding box center [280, 162] width 21 height 21
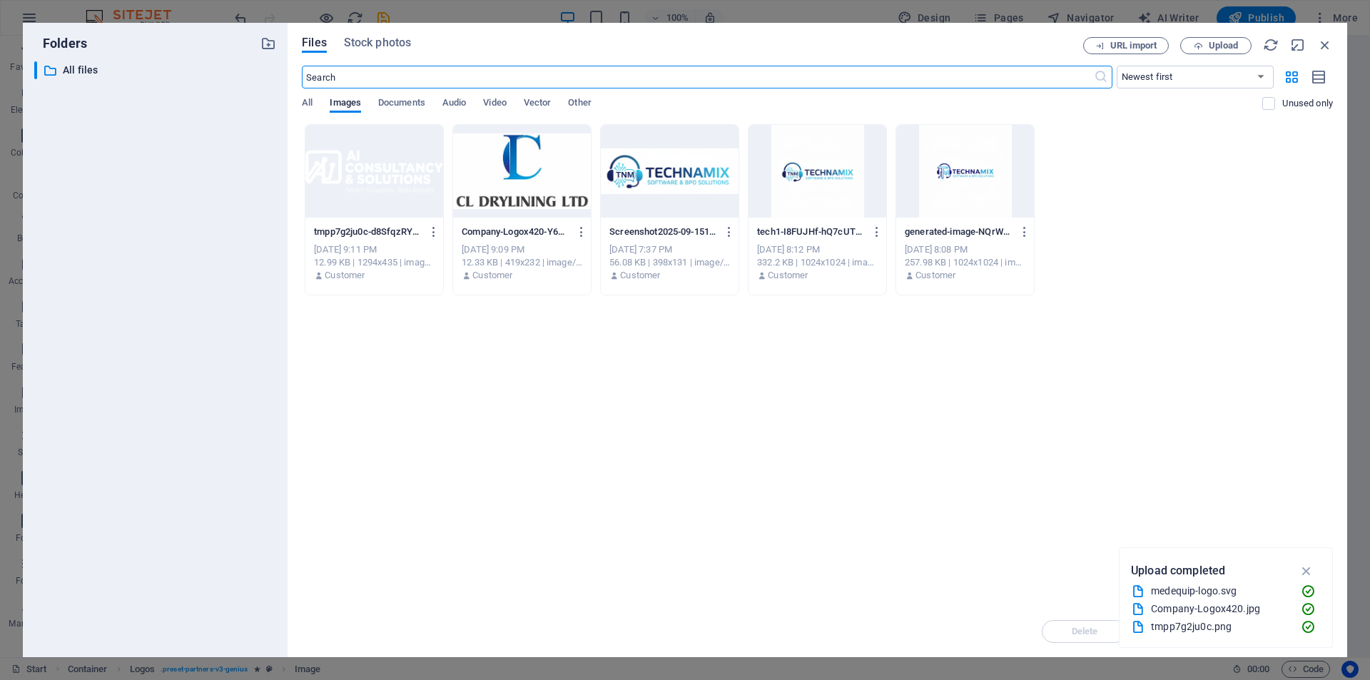
scroll to position [1989, 0]
click at [1192, 48] on span "Upload" at bounding box center [1216, 45] width 59 height 9
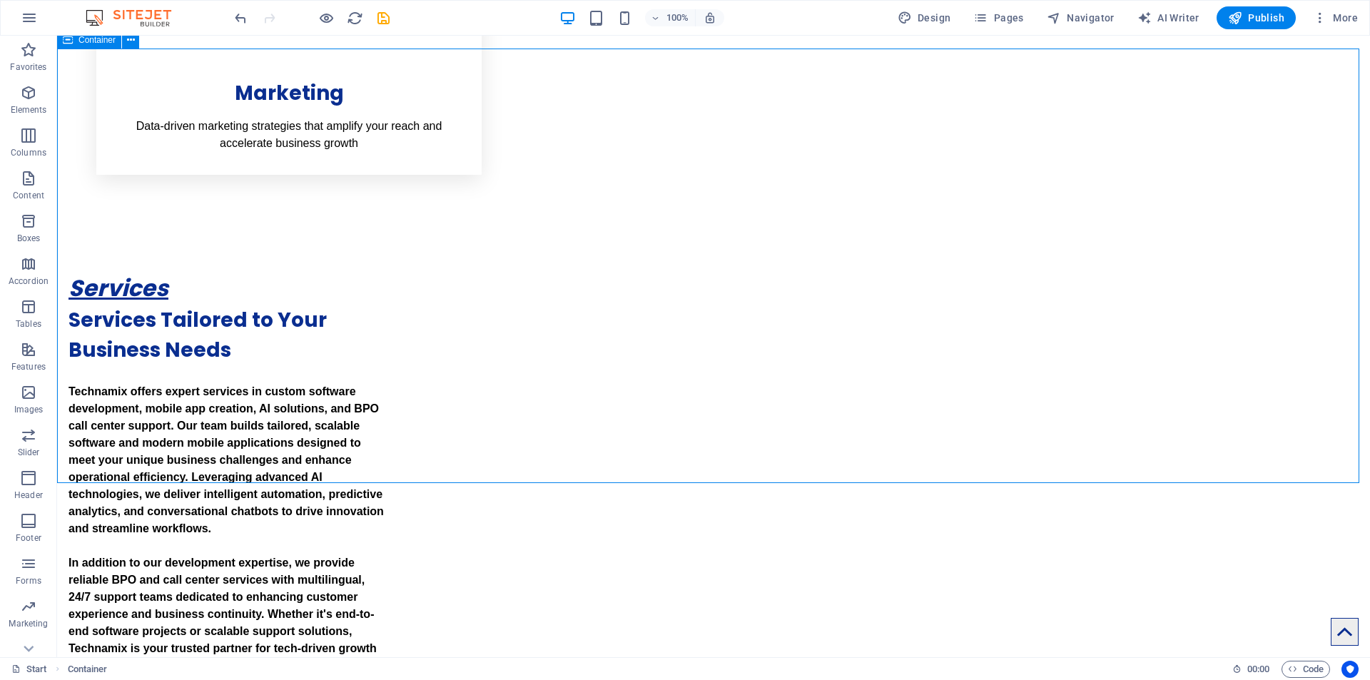
scroll to position [1998, 0]
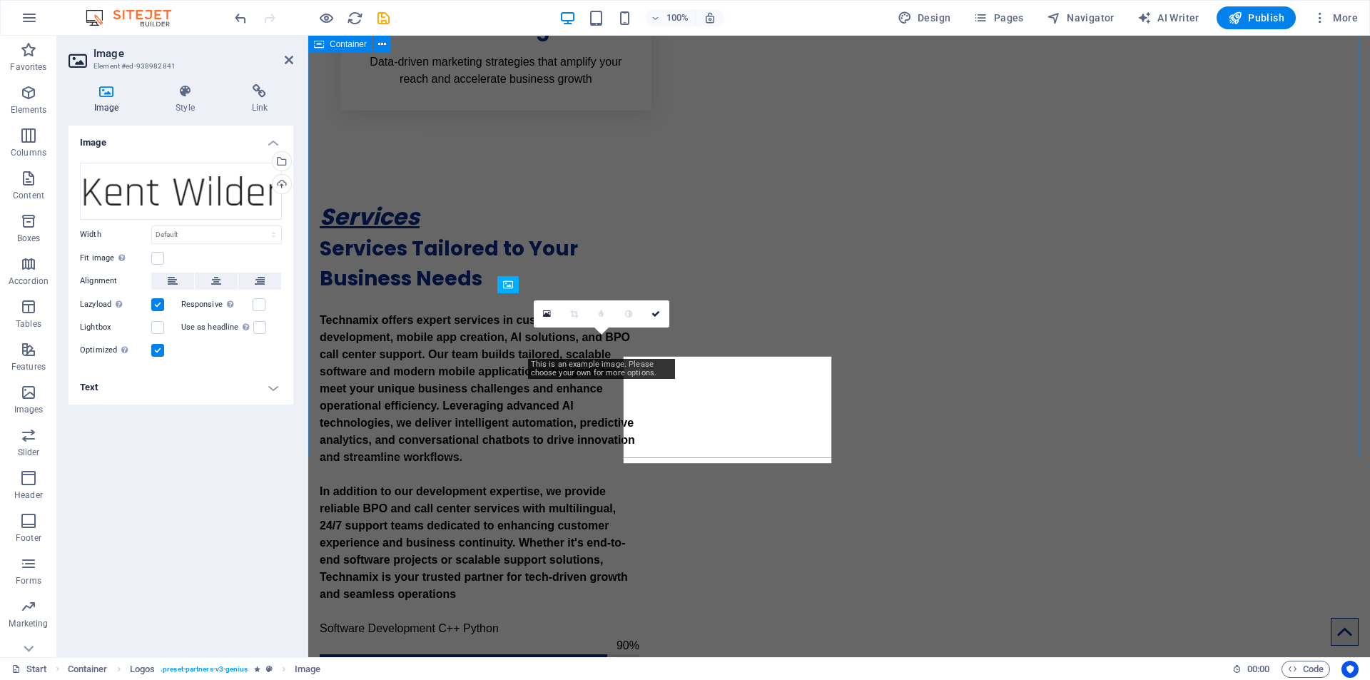
scroll to position [1960, 0]
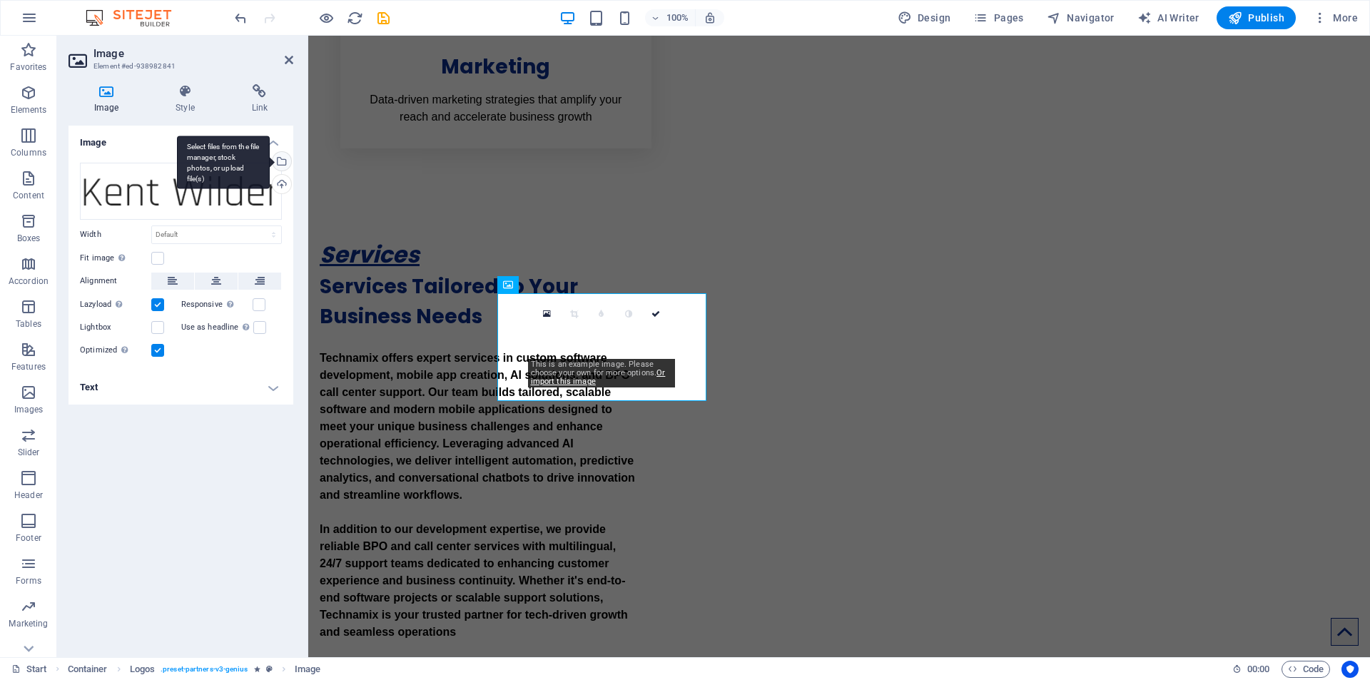
click at [280, 159] on div "Select files from the file manager, stock photos, or upload file(s)" at bounding box center [280, 162] width 21 height 21
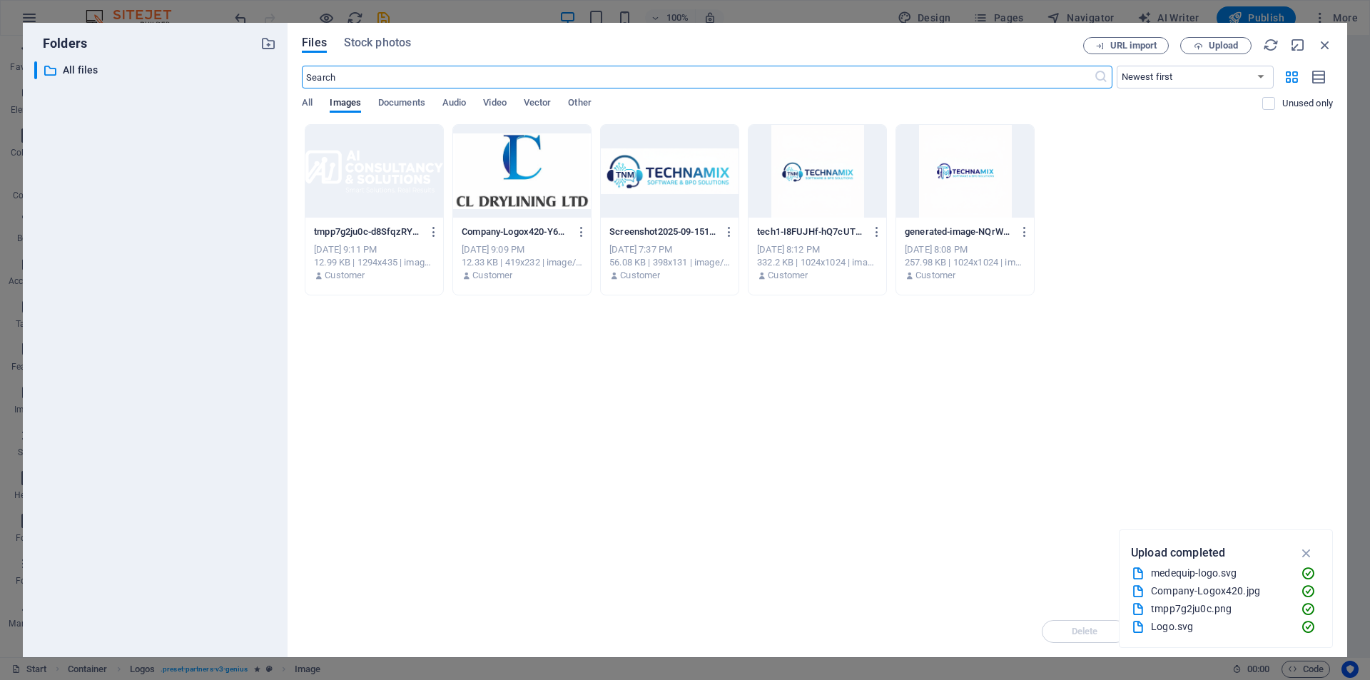
scroll to position [1989, 0]
click at [1227, 54] on div "Files Stock photos URL import Upload ​ Newest first Oldest first Name (A-Z) Nam…" at bounding box center [817, 340] width 1031 height 606
click at [1227, 51] on button "Upload" at bounding box center [1215, 45] width 71 height 17
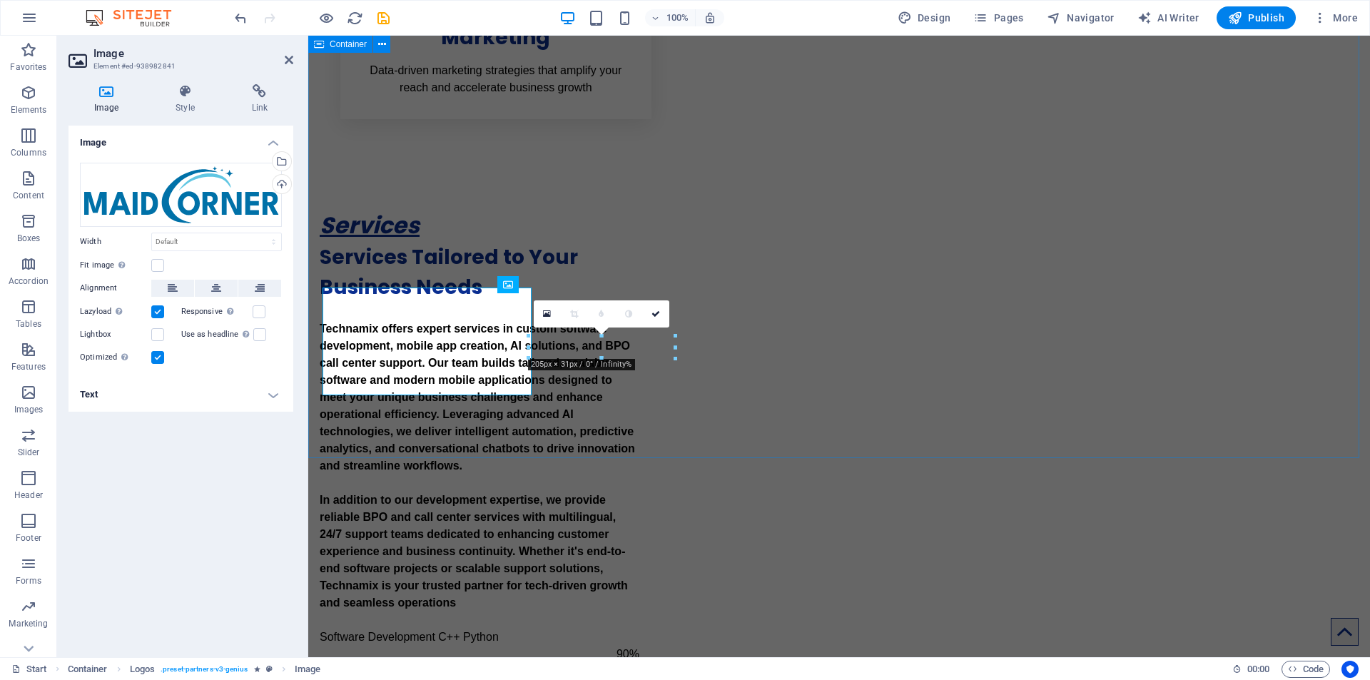
scroll to position [1960, 0]
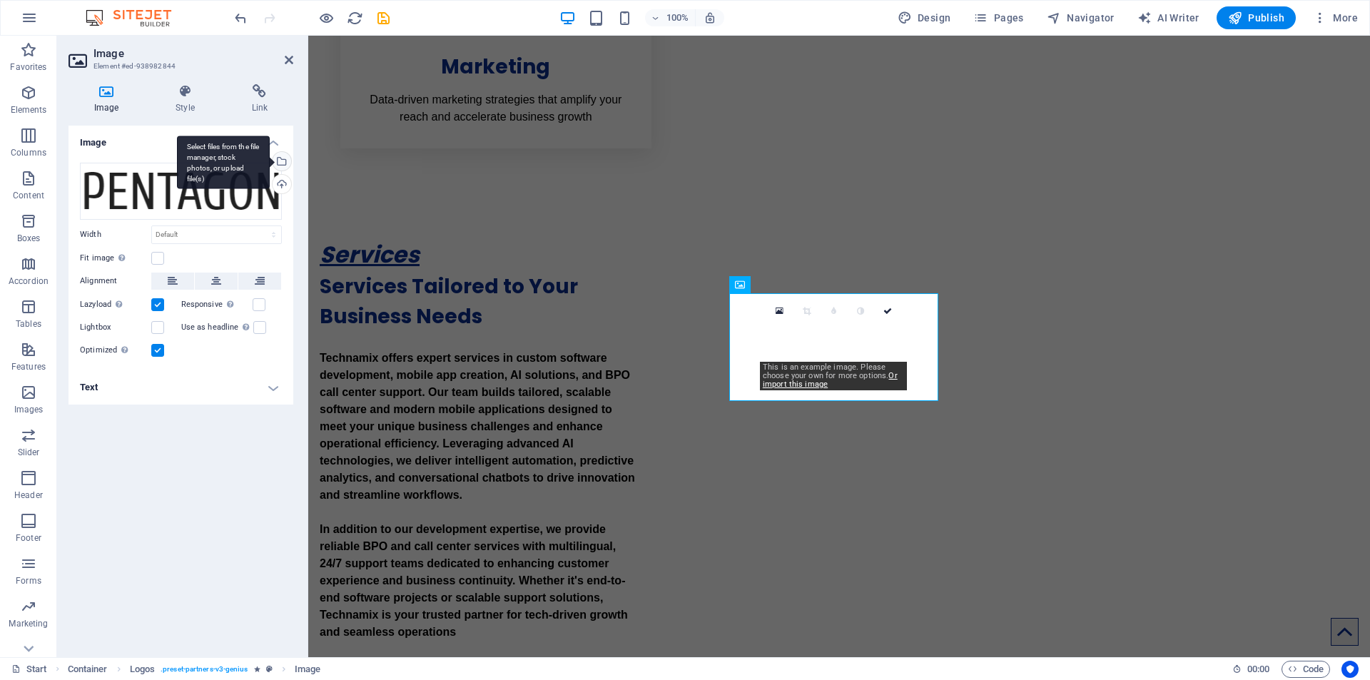
click at [285, 170] on div "Select files from the file manager, stock photos, or upload file(s)" at bounding box center [280, 162] width 21 height 21
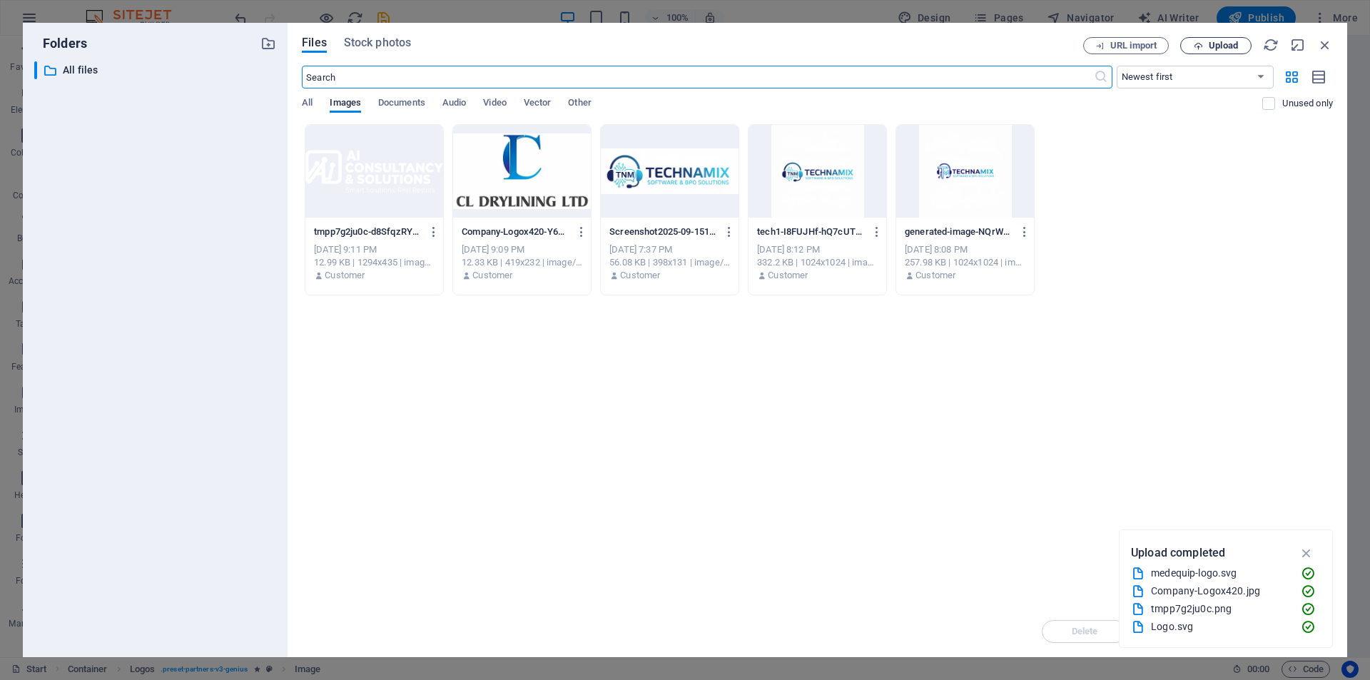
click at [1197, 39] on button "Upload" at bounding box center [1215, 45] width 71 height 17
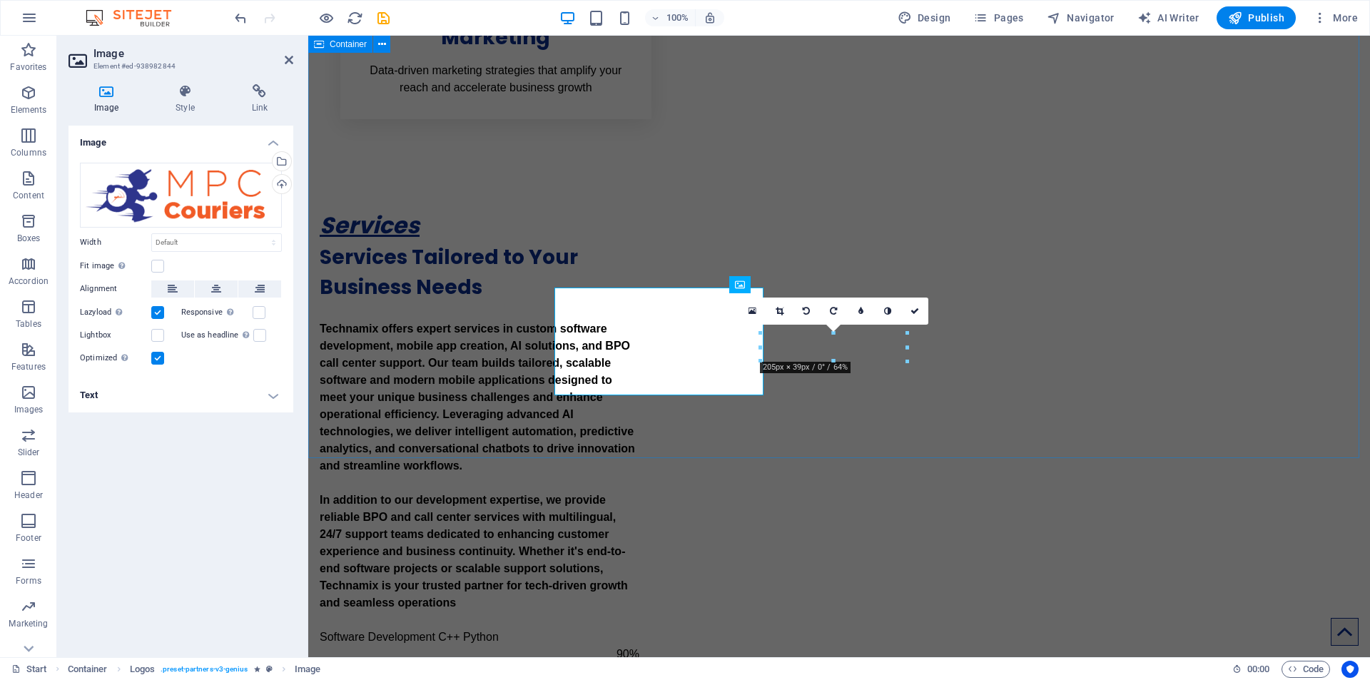
scroll to position [1960, 0]
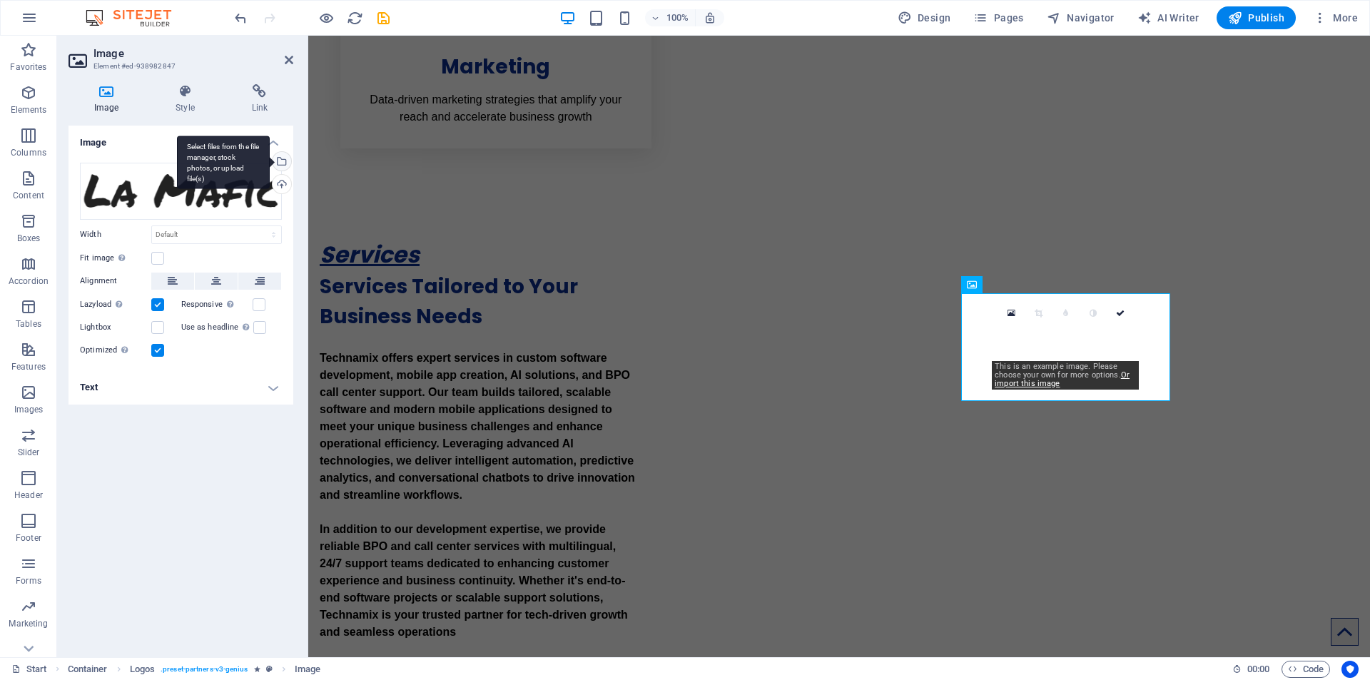
click at [270, 160] on div "Select files from the file manager, stock photos, or upload file(s)" at bounding box center [223, 163] width 93 height 54
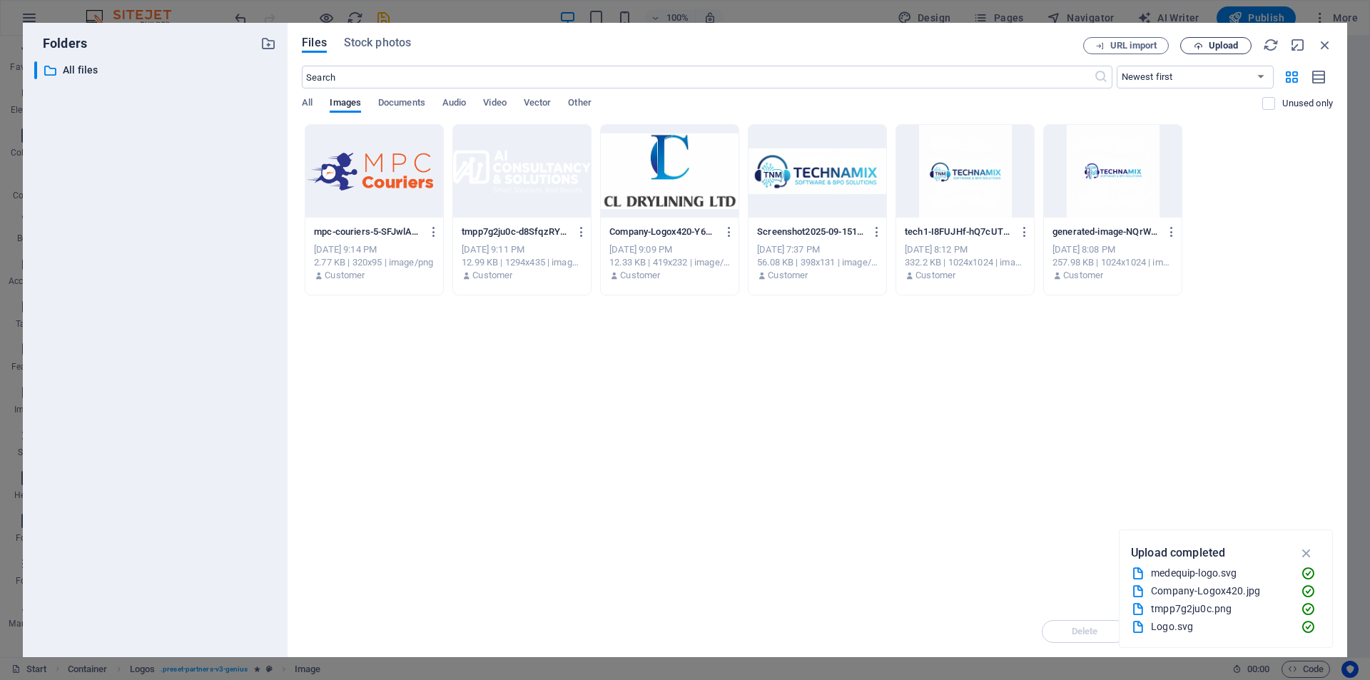
click at [1223, 46] on span "Upload" at bounding box center [1223, 45] width 29 height 9
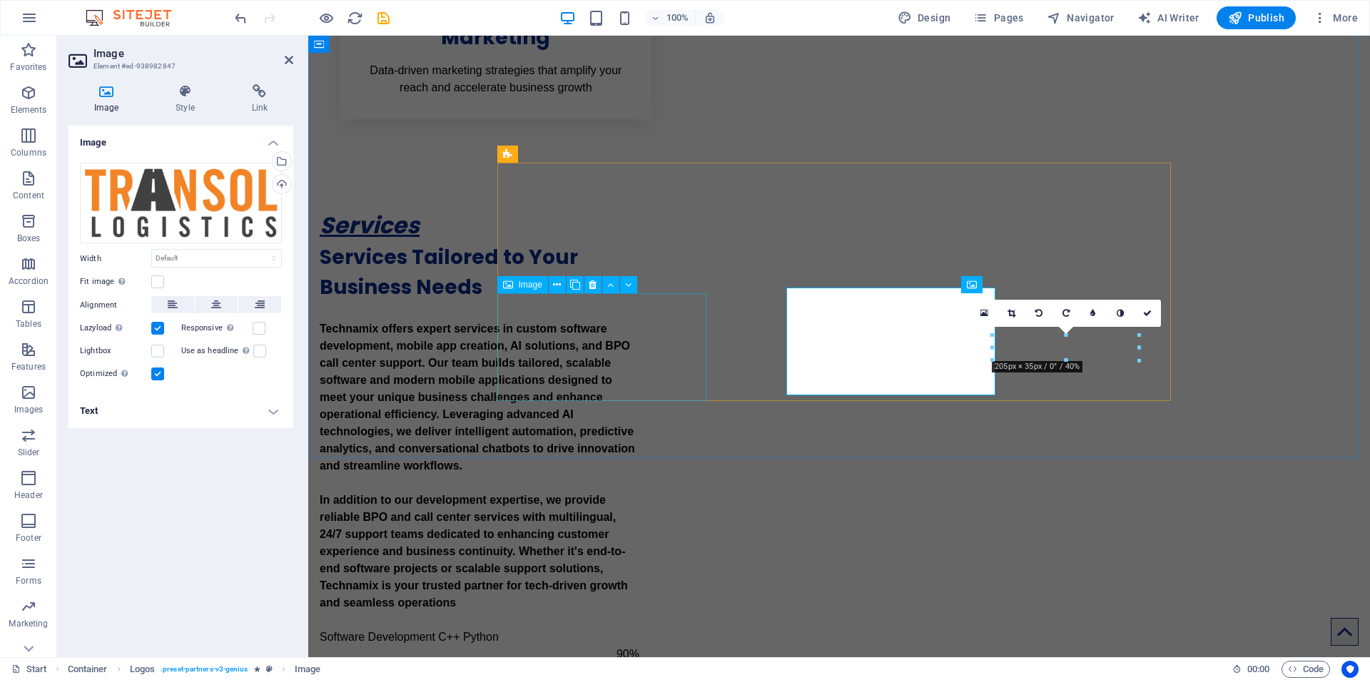
scroll to position [1960, 0]
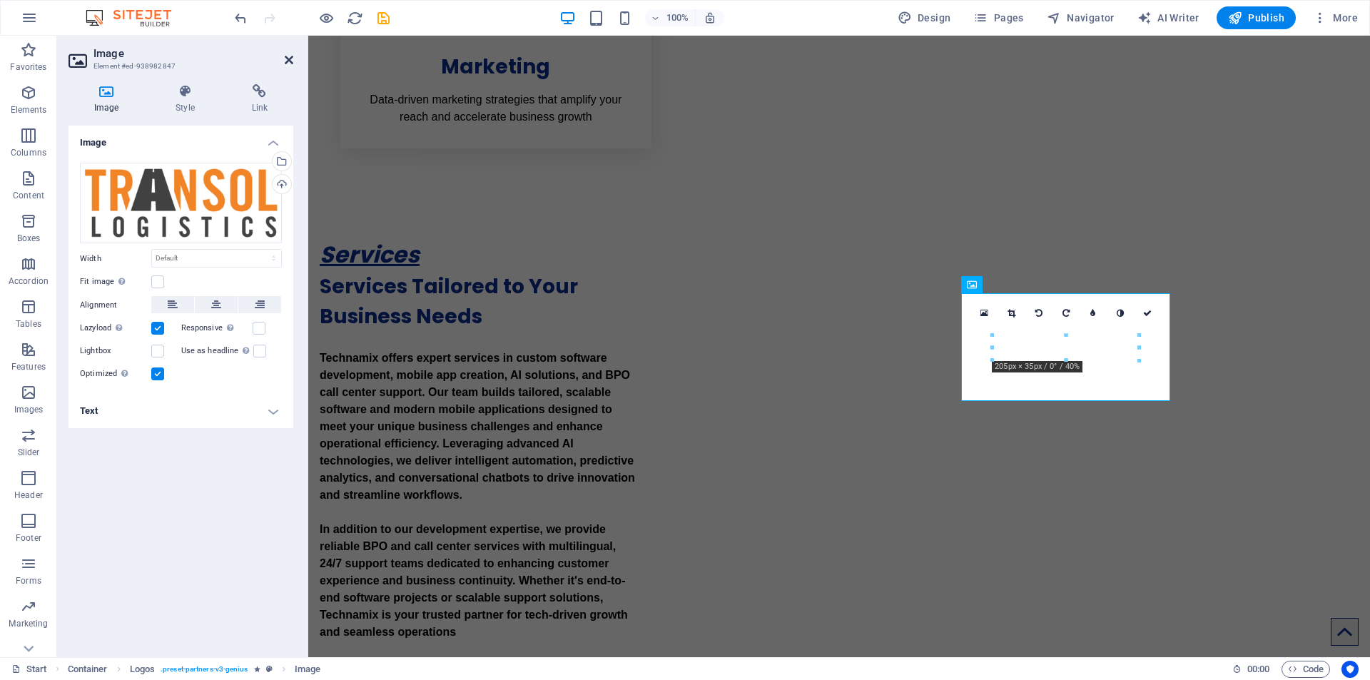
click at [292, 64] on icon at bounding box center [289, 59] width 9 height 11
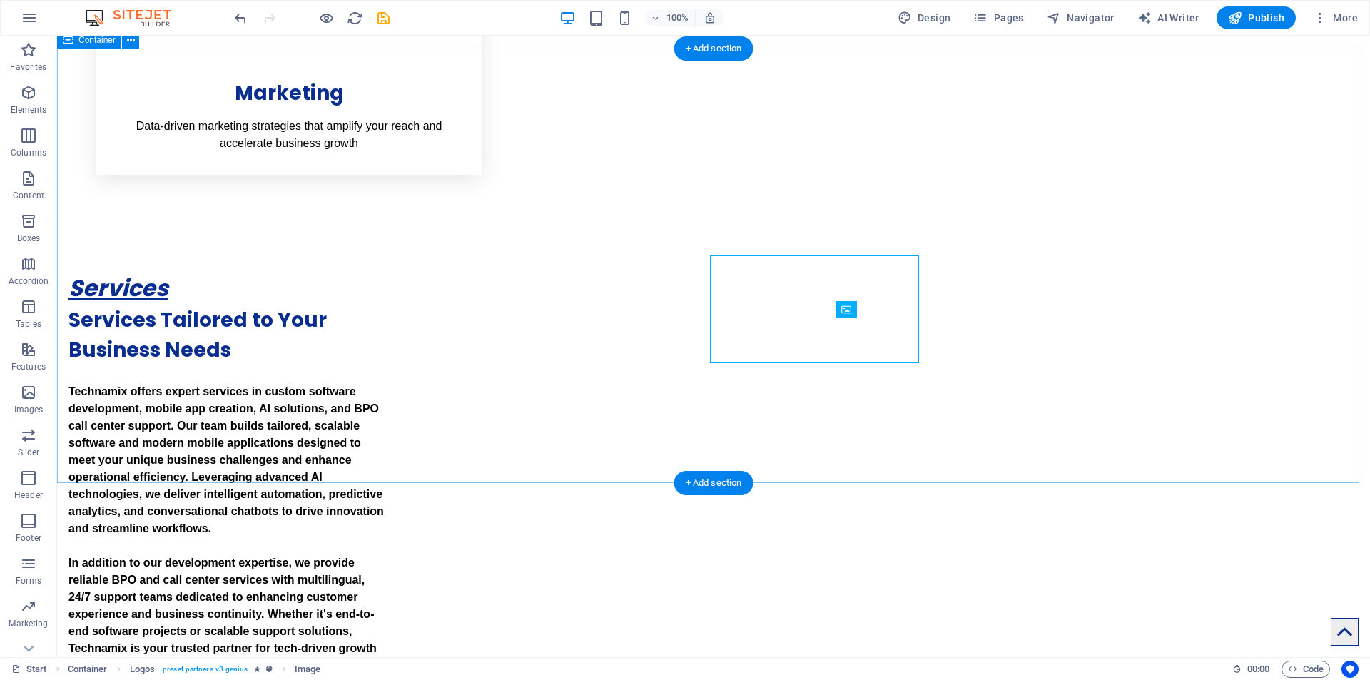
scroll to position [1998, 0]
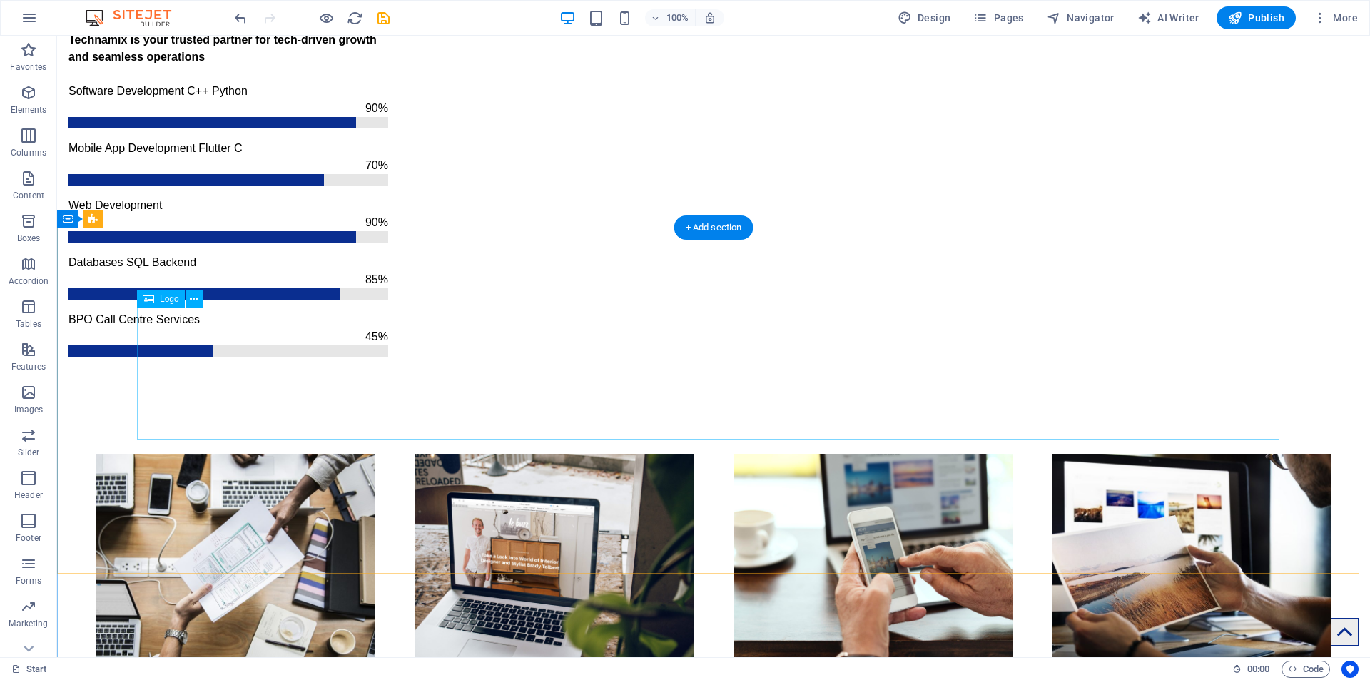
scroll to position [2601, 0]
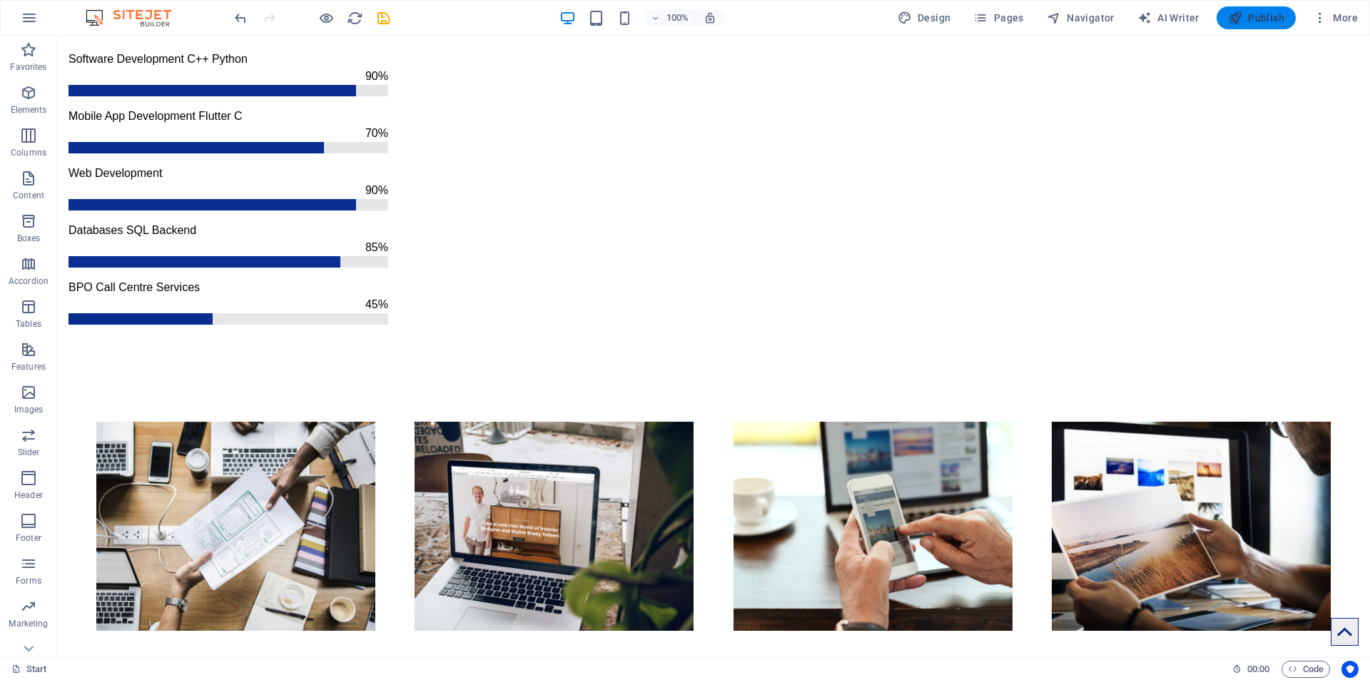
click at [1268, 23] on span "Publish" at bounding box center [1256, 18] width 56 height 14
